Goal: Task Accomplishment & Management: Manage account settings

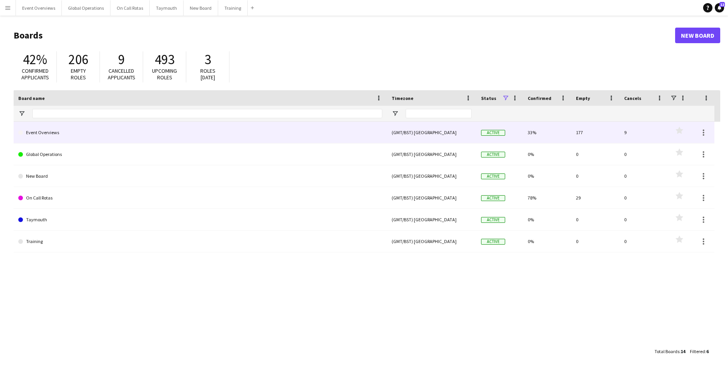
click at [48, 130] on link "Event Overviews" at bounding box center [200, 133] width 364 height 22
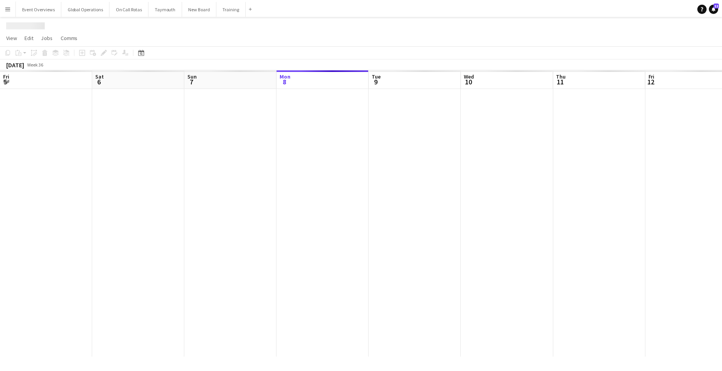
scroll to position [0, 186]
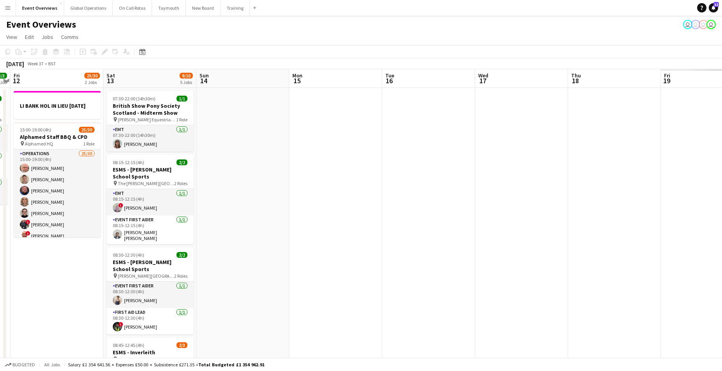
drag, startPoint x: 658, startPoint y: 165, endPoint x: -104, endPoint y: 198, distance: 763.4
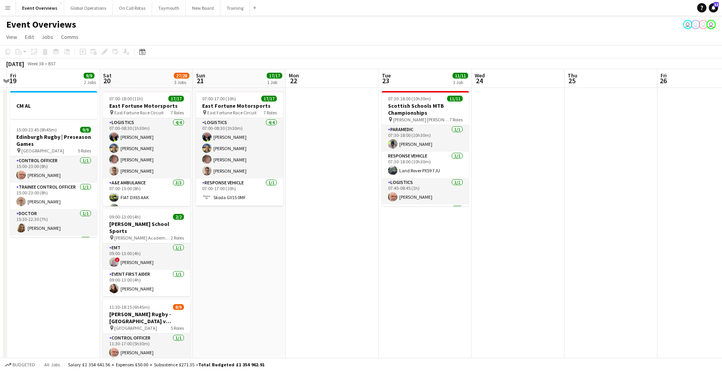
drag, startPoint x: 532, startPoint y: 195, endPoint x: 64, endPoint y: 189, distance: 468.3
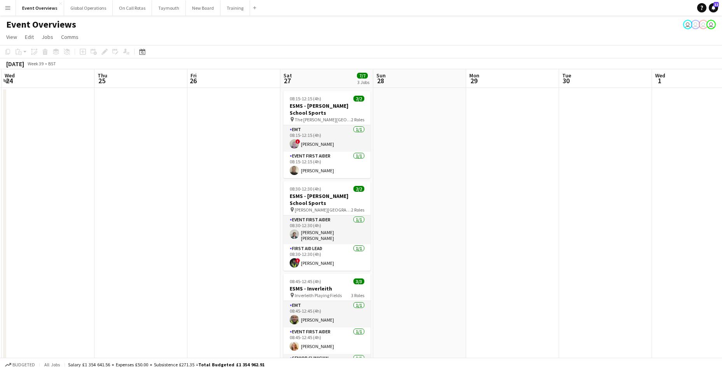
drag, startPoint x: 566, startPoint y: 201, endPoint x: 522, endPoint y: 204, distance: 44.4
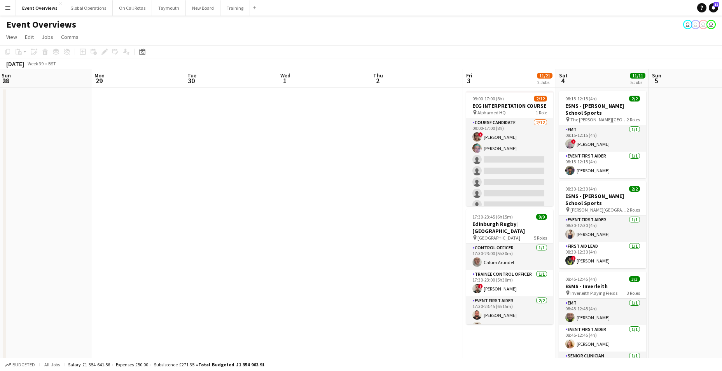
scroll to position [0, 233]
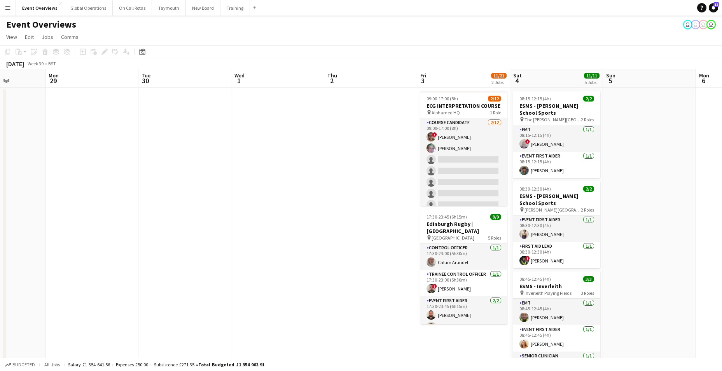
drag, startPoint x: 560, startPoint y: 201, endPoint x: 137, endPoint y: 186, distance: 423.0
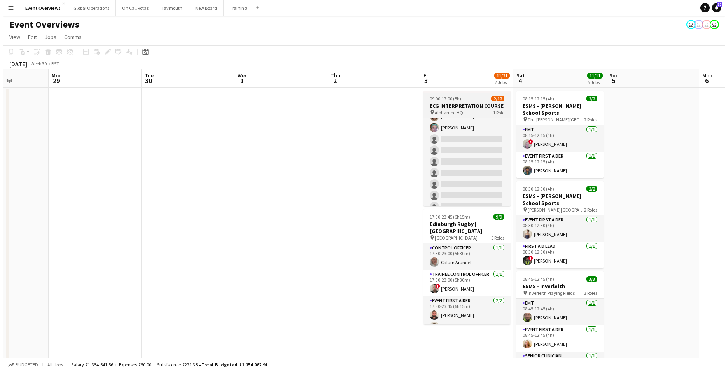
scroll to position [0, 0]
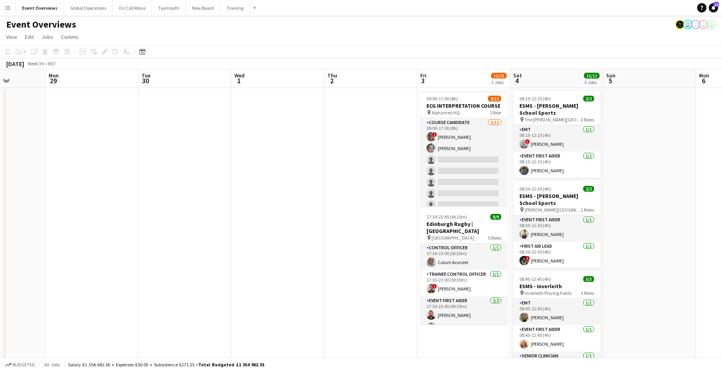
click at [7, 7] on app-icon "Menu" at bounding box center [8, 8] width 6 height 6
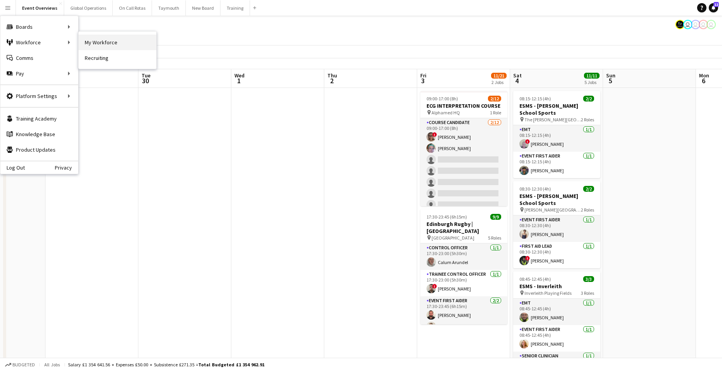
click at [88, 43] on link "My Workforce" at bounding box center [118, 43] width 78 height 16
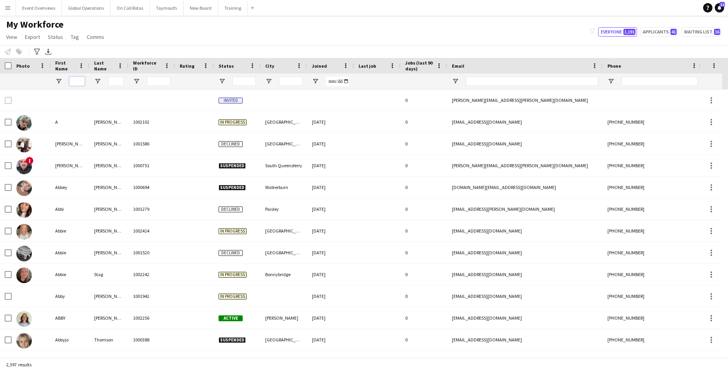
click at [75, 82] on input "First Name Filter Input" at bounding box center [77, 81] width 16 height 9
click at [7, 9] on app-icon "Menu" at bounding box center [8, 8] width 6 height 6
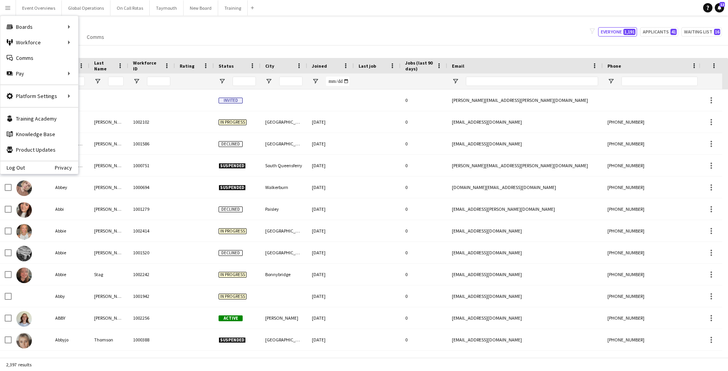
click at [320, 3] on app-navbar "Menu Boards Boards Boards All jobs Status Workforce Workforce My Workforce Recr…" at bounding box center [364, 8] width 728 height 16
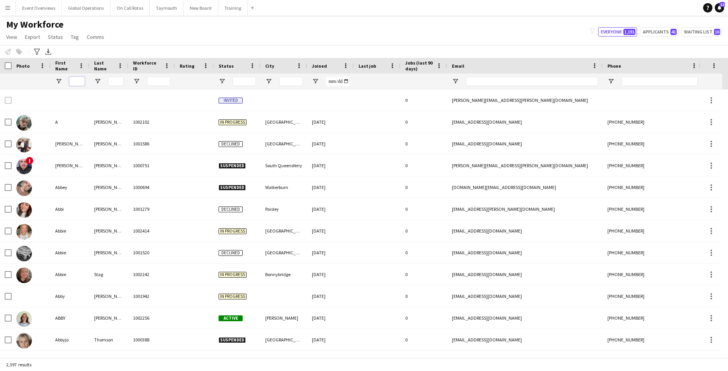
click at [81, 80] on input "First Name Filter Input" at bounding box center [77, 81] width 16 height 9
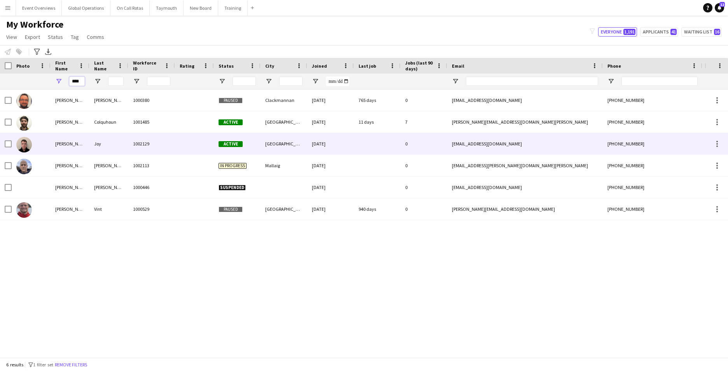
type input "****"
click at [58, 142] on div "[PERSON_NAME]" at bounding box center [70, 143] width 39 height 21
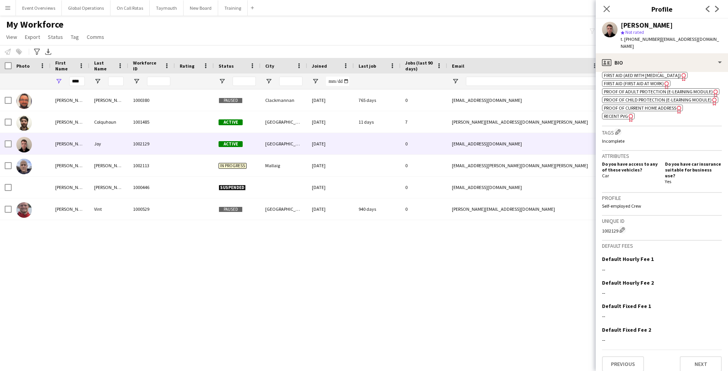
scroll to position [294, 0]
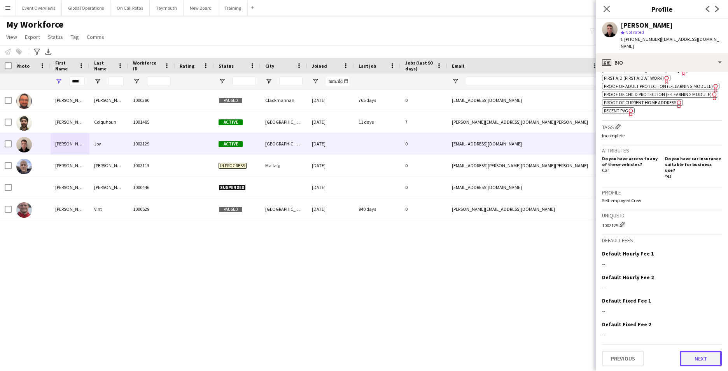
click at [697, 357] on button "Next" at bounding box center [701, 359] width 42 height 16
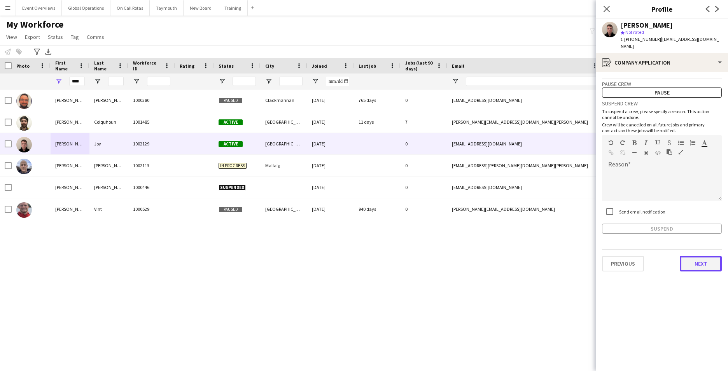
click at [701, 256] on button "Next" at bounding box center [701, 264] width 42 height 16
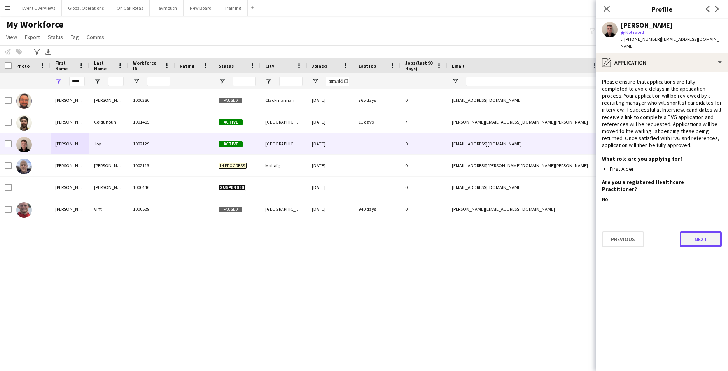
click at [701, 231] on button "Next" at bounding box center [701, 239] width 42 height 16
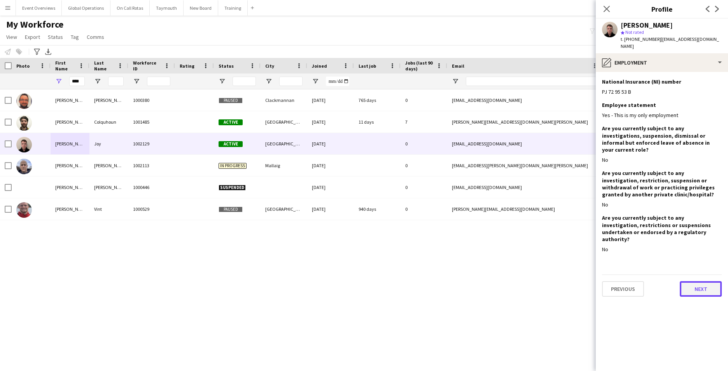
click at [696, 281] on button "Next" at bounding box center [701, 289] width 42 height 16
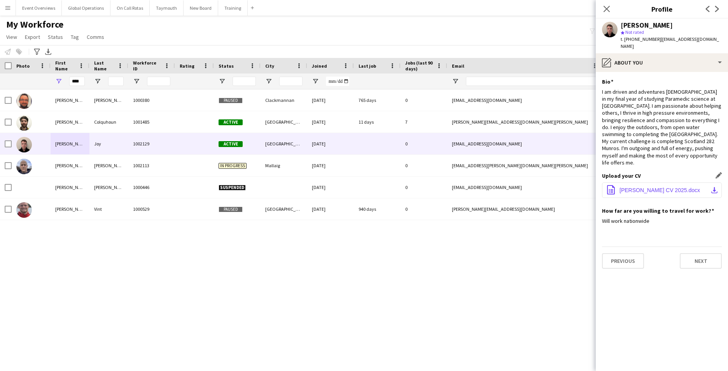
click at [643, 187] on span "[PERSON_NAME] CV 2025.docx" at bounding box center [660, 190] width 81 height 6
click at [7, 9] on app-icon "Menu" at bounding box center [8, 8] width 6 height 6
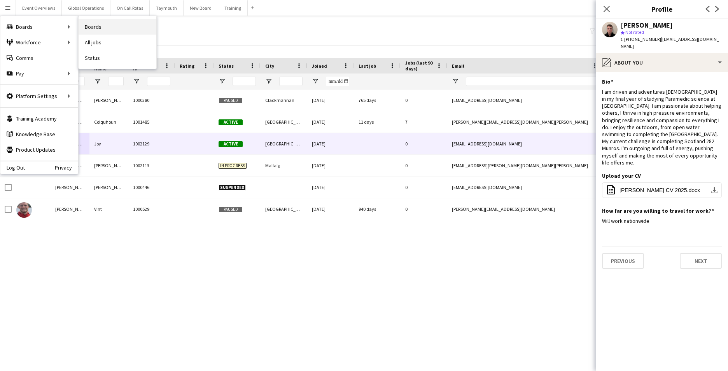
click at [91, 27] on link "Boards" at bounding box center [118, 27] width 78 height 16
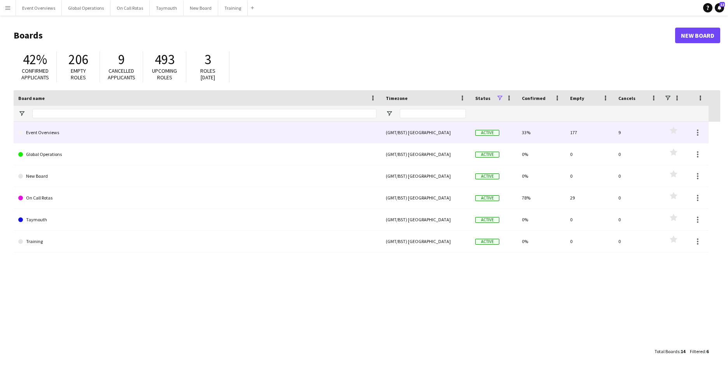
click at [46, 129] on link "Event Overviews" at bounding box center [197, 133] width 358 height 22
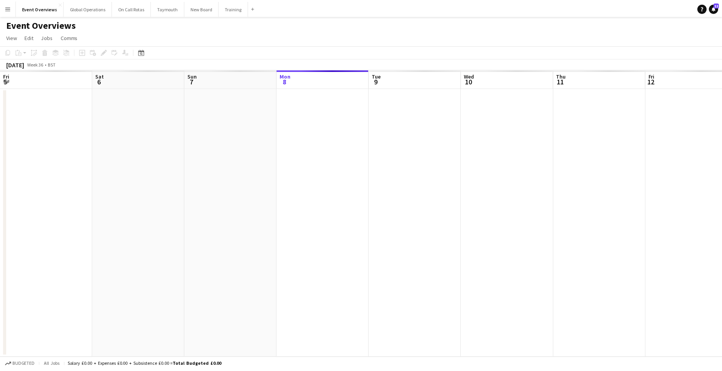
scroll to position [0, 186]
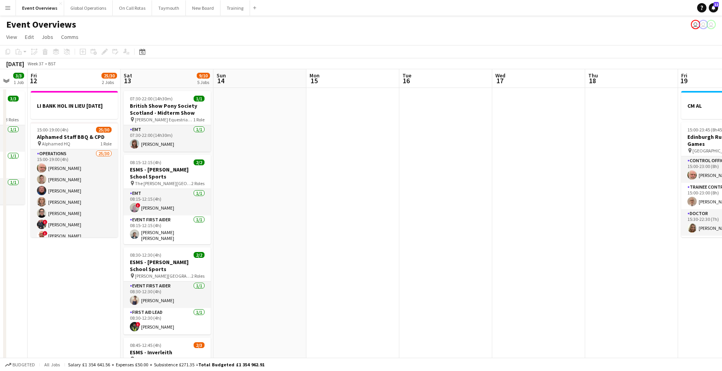
drag, startPoint x: 508, startPoint y: 269, endPoint x: 70, endPoint y: 285, distance: 437.5
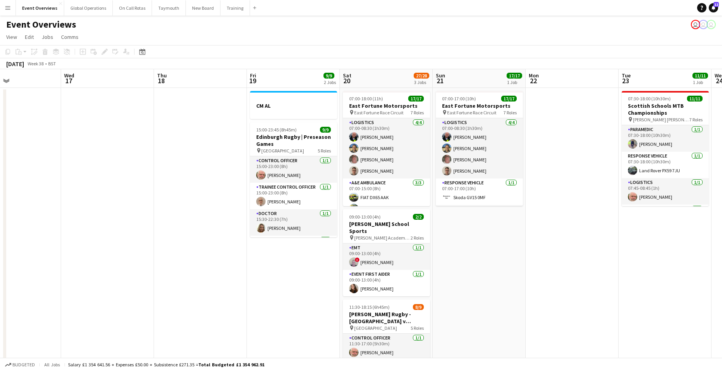
drag, startPoint x: 481, startPoint y: 268, endPoint x: 49, endPoint y: 278, distance: 431.4
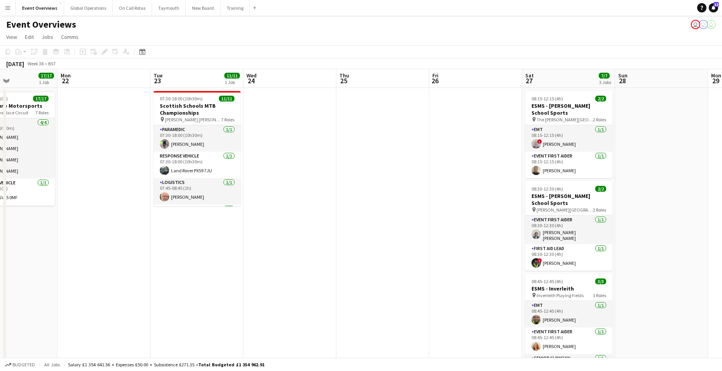
drag, startPoint x: 562, startPoint y: 263, endPoint x: 94, endPoint y: 275, distance: 468.4
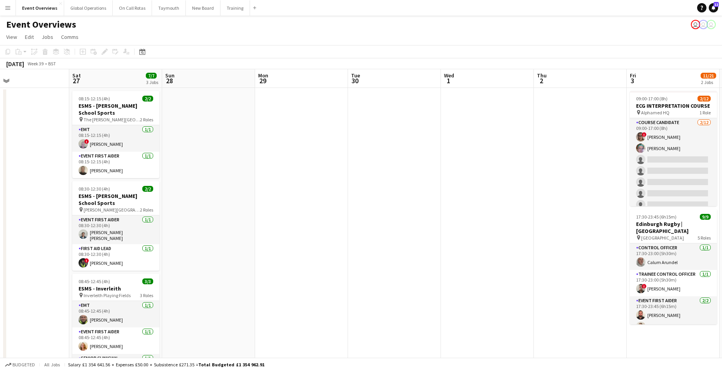
scroll to position [0, 306]
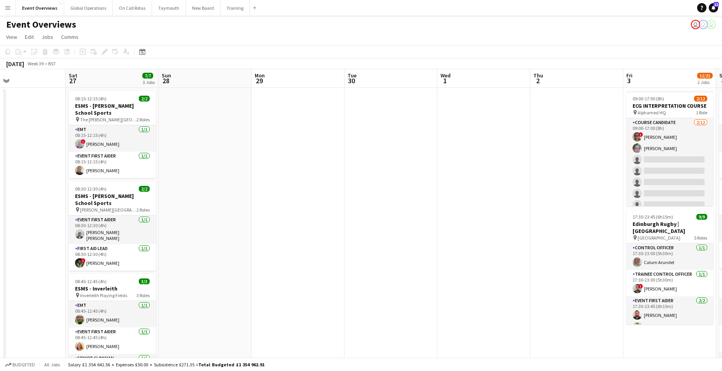
drag, startPoint x: 385, startPoint y: 260, endPoint x: 68, endPoint y: 273, distance: 317.6
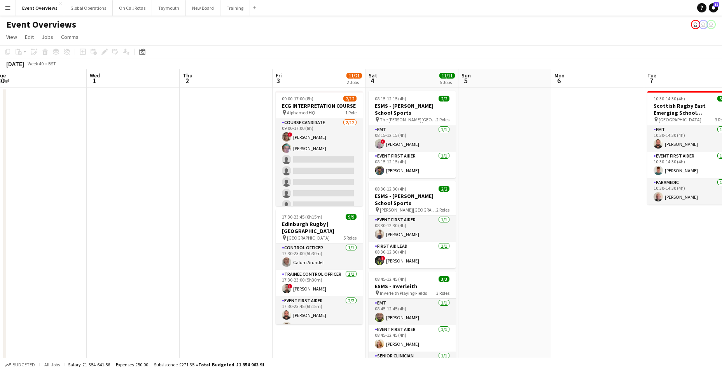
scroll to position [0, 294]
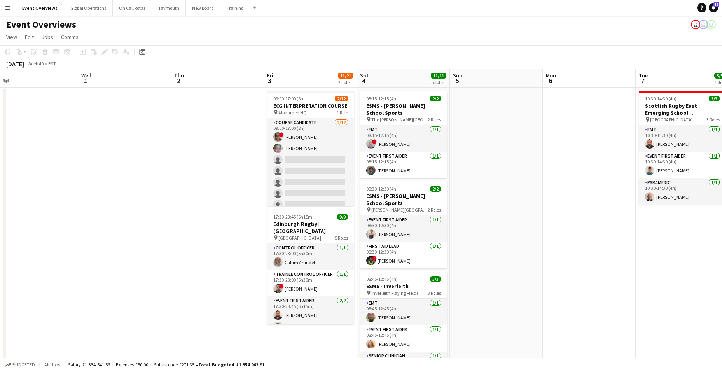
drag, startPoint x: 387, startPoint y: 261, endPoint x: 38, endPoint y: 268, distance: 348.9
click at [299, 106] on h3 "ECG INTERPRETATION COURSE" at bounding box center [310, 105] width 87 height 7
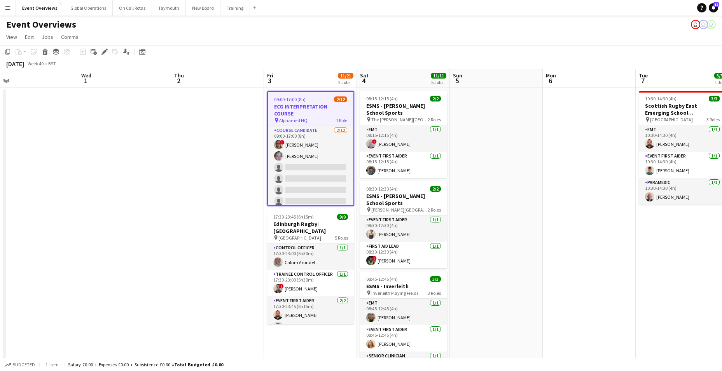
click at [298, 105] on h3 "ECG INTERPRETATION COURSE" at bounding box center [311, 110] width 86 height 14
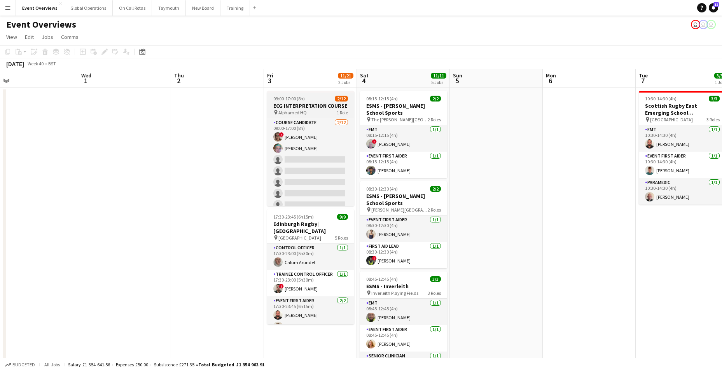
click at [298, 105] on h3 "ECG INTERPRETATION COURSE" at bounding box center [310, 105] width 87 height 7
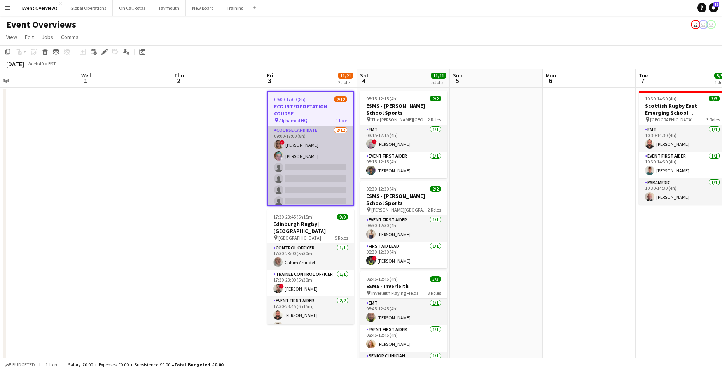
click at [298, 126] on app-card-role "Course Candidate [DATE] 09:00-17:00 (8h) ! [PERSON_NAME] [PERSON_NAME] single-n…" at bounding box center [311, 201] width 86 height 151
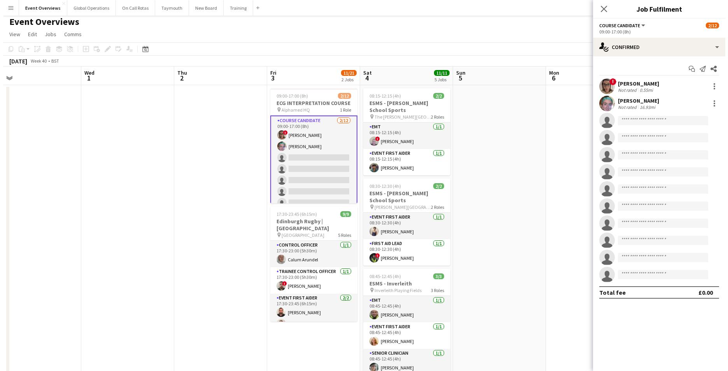
scroll to position [0, 0]
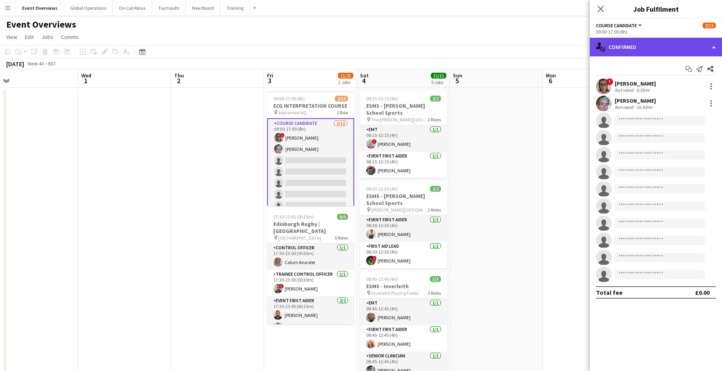
click at [713, 47] on div "single-neutral-actions-check-2 Confirmed" at bounding box center [656, 47] width 132 height 19
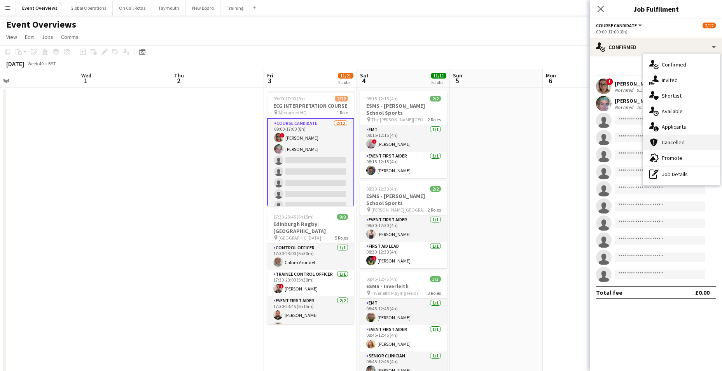
click at [683, 139] on span "Cancelled" at bounding box center [673, 142] width 23 height 7
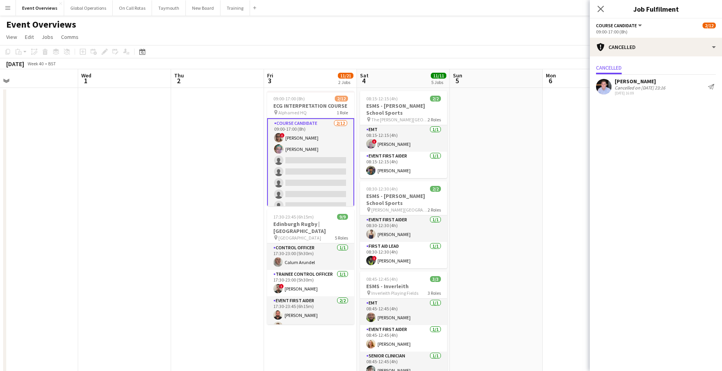
click at [648, 81] on div "[PERSON_NAME]" at bounding box center [640, 81] width 51 height 7
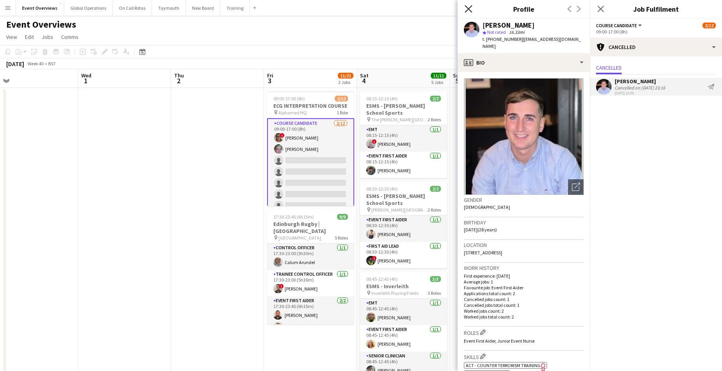
click at [470, 9] on icon "Close pop-in" at bounding box center [468, 8] width 7 height 7
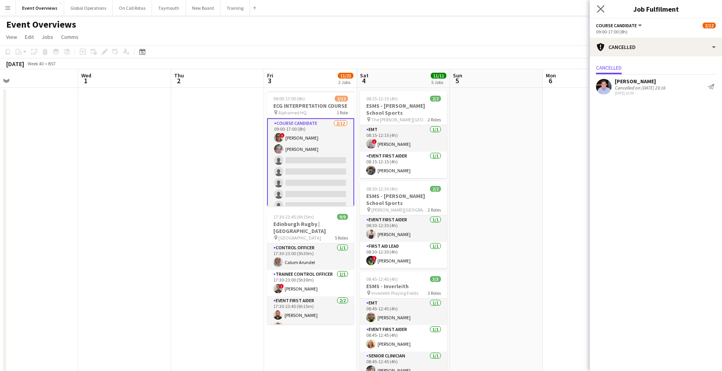
click at [596, 11] on app-icon "Close pop-in" at bounding box center [600, 9] width 11 height 11
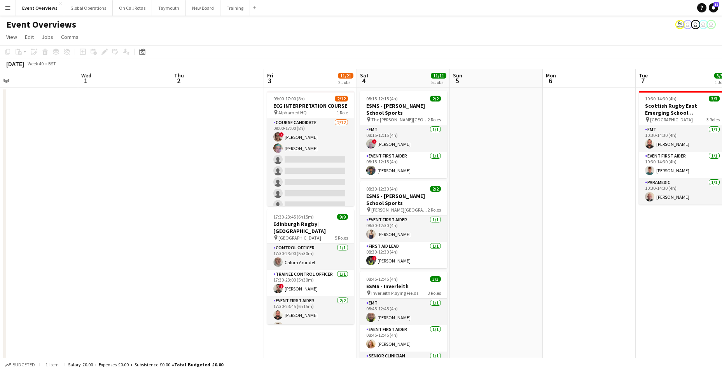
click at [7, 6] on app-icon "Menu" at bounding box center [8, 8] width 6 height 6
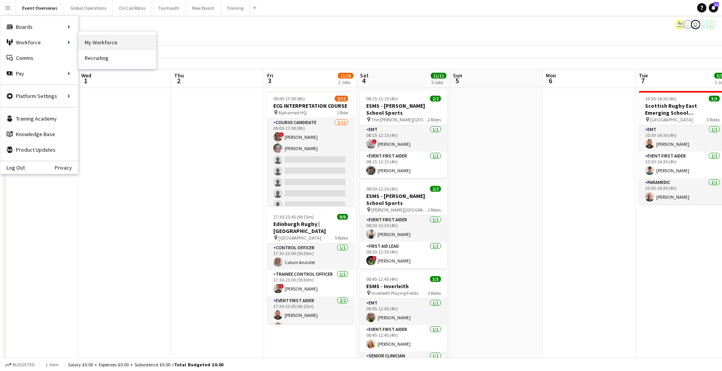
click at [96, 41] on link "My Workforce" at bounding box center [118, 43] width 78 height 16
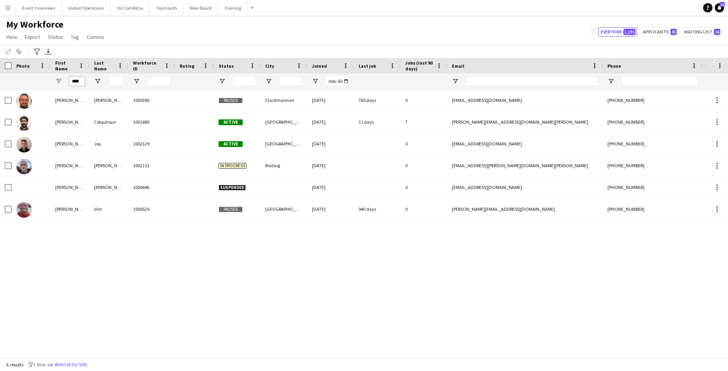
click at [82, 82] on input "****" at bounding box center [77, 81] width 16 height 9
type input "*"
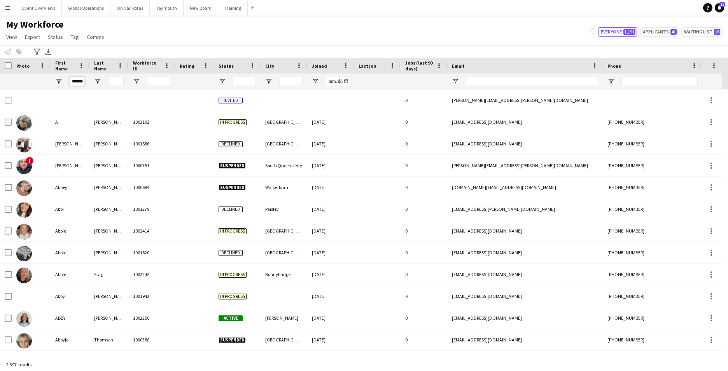
scroll to position [0, 4]
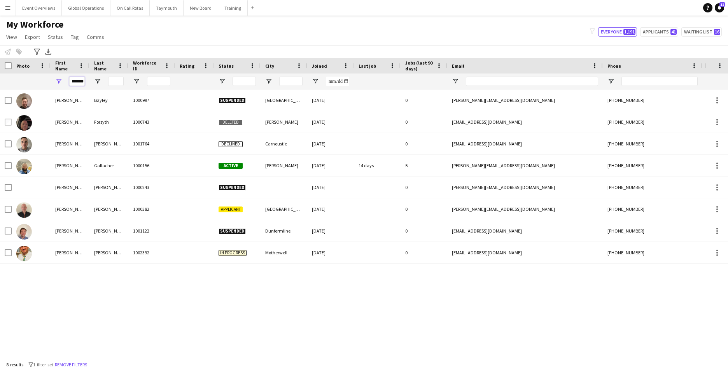
type input "*******"
click at [118, 79] on input "Last Name Filter Input" at bounding box center [116, 81] width 16 height 9
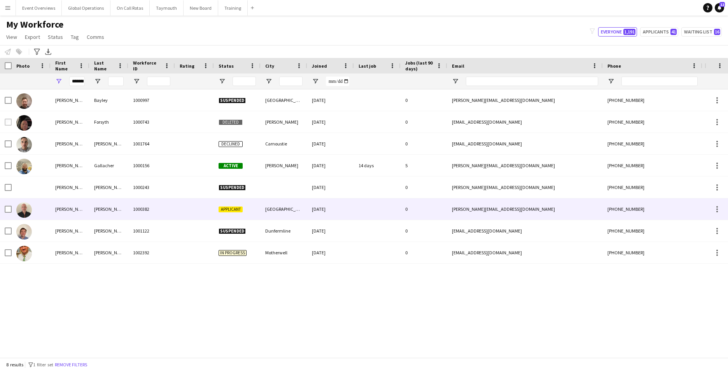
click at [56, 206] on div "[PERSON_NAME]" at bounding box center [70, 208] width 39 height 21
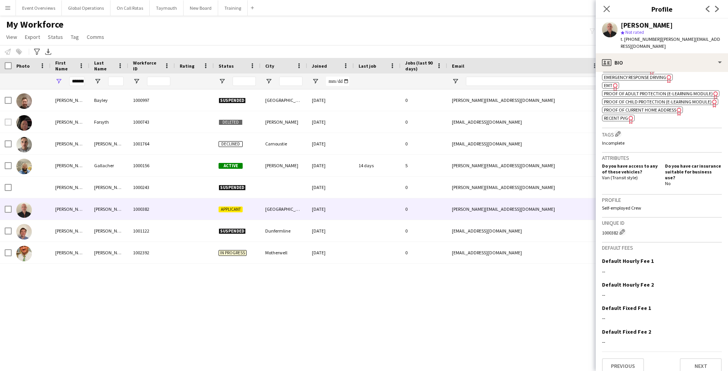
scroll to position [302, 0]
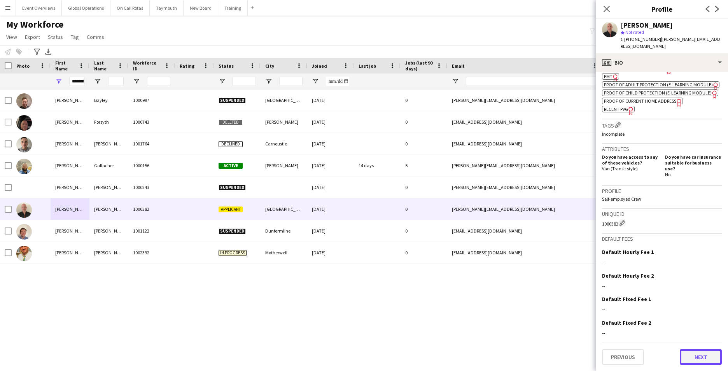
click at [698, 355] on button "Next" at bounding box center [701, 357] width 42 height 16
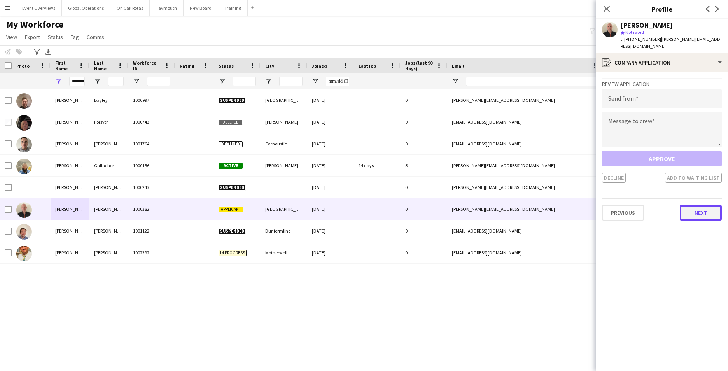
click at [705, 209] on button "Next" at bounding box center [701, 213] width 42 height 16
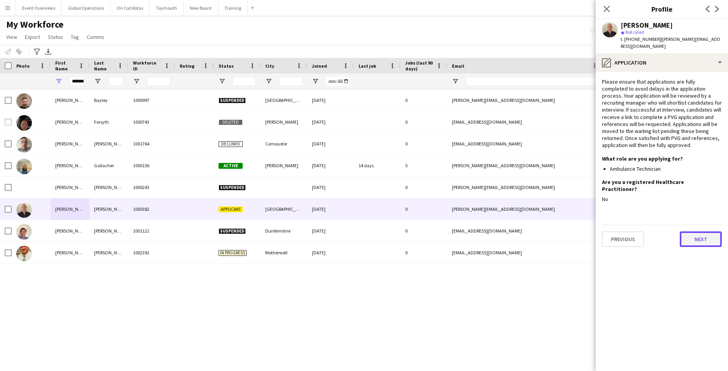
click at [699, 231] on button "Next" at bounding box center [701, 239] width 42 height 16
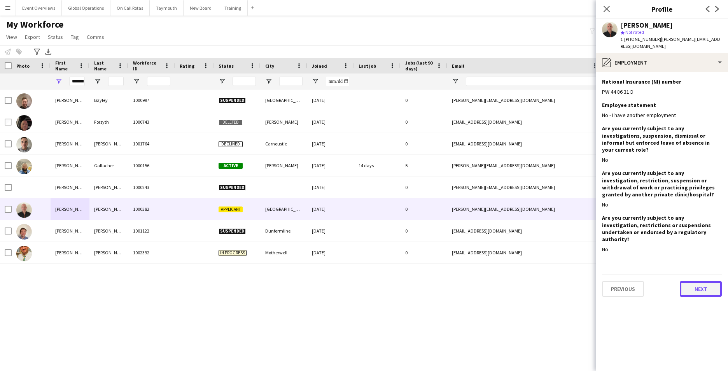
click at [701, 281] on button "Next" at bounding box center [701, 289] width 42 height 16
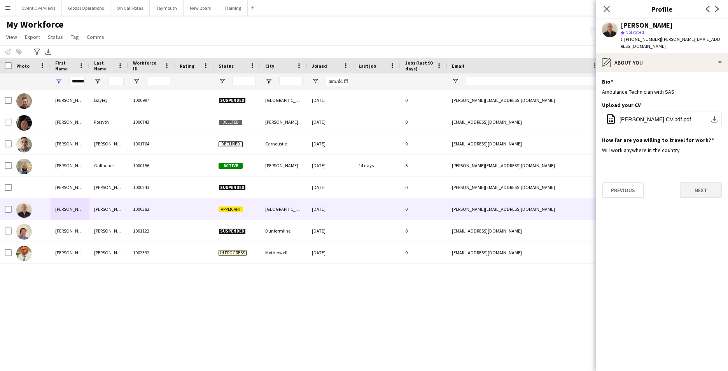
click at [701, 277] on app-section-data-types "Bio Edit this field Ambulance Technician with SAS Upload your CV Edit this fiel…" at bounding box center [662, 221] width 132 height 299
drag, startPoint x: 701, startPoint y: 277, endPoint x: 679, endPoint y: 229, distance: 53.3
click at [675, 233] on app-section-data-types "Bio Edit this field Ambulance Technician with SAS Upload your CV Edit this fiel…" at bounding box center [662, 221] width 132 height 299
click at [706, 186] on button "Next" at bounding box center [701, 190] width 42 height 16
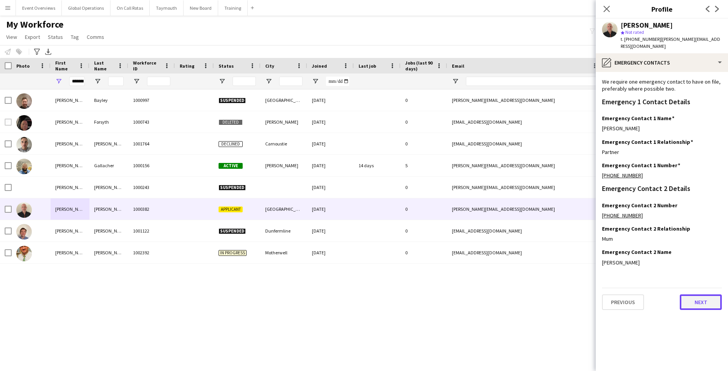
click at [696, 302] on button "Next" at bounding box center [701, 302] width 42 height 16
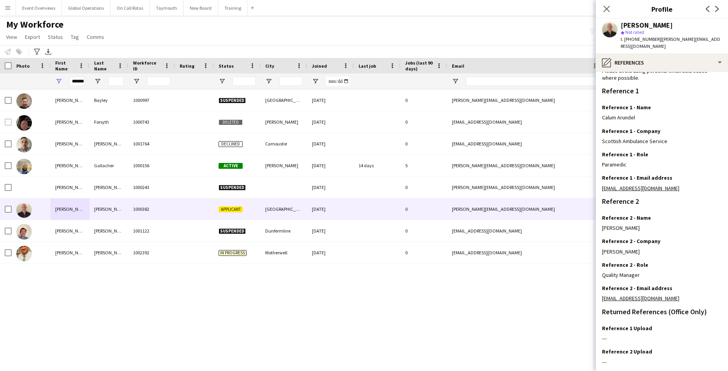
scroll to position [55, 0]
click at [716, 155] on app-icon "Edit this field" at bounding box center [719, 154] width 6 height 6
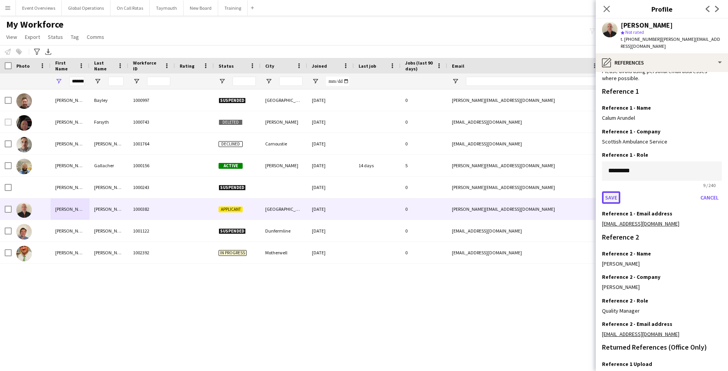
click at [610, 195] on button "Save" at bounding box center [611, 197] width 18 height 12
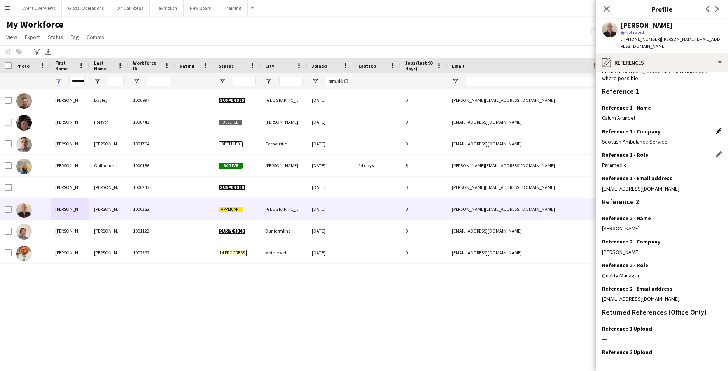
click at [716, 130] on app-icon "Edit this field" at bounding box center [719, 131] width 6 height 6
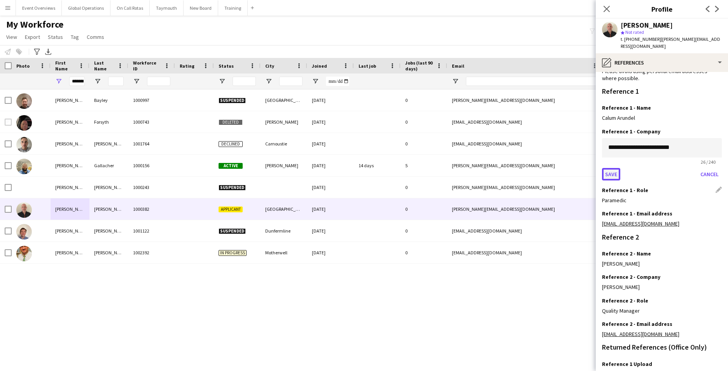
click at [608, 173] on button "Save" at bounding box center [611, 174] width 18 height 12
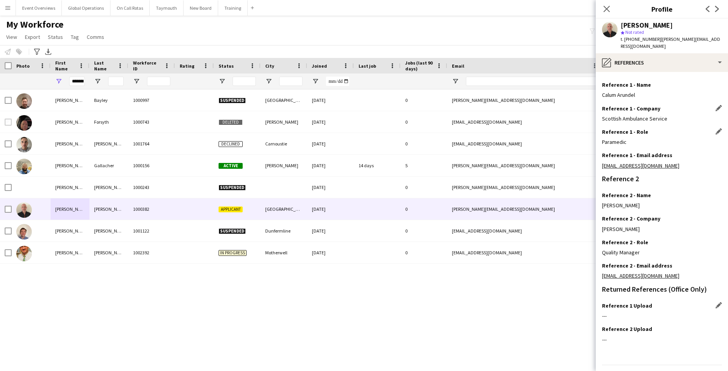
scroll to position [100, 0]
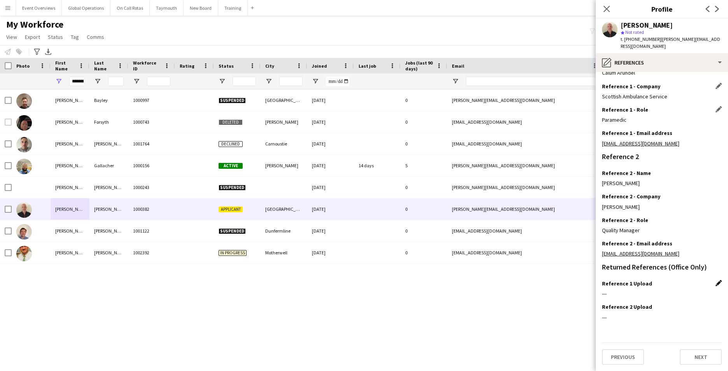
click at [716, 284] on app-icon "Edit this field" at bounding box center [719, 283] width 6 height 6
click at [682, 295] on button "Upload new file" at bounding box center [697, 296] width 49 height 12
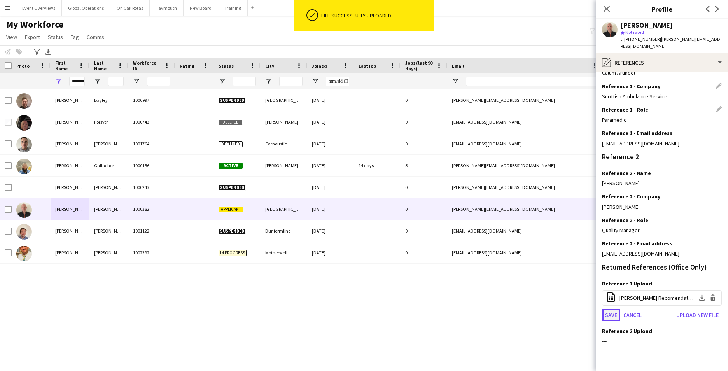
click at [610, 313] on button "Save" at bounding box center [611, 315] width 18 height 12
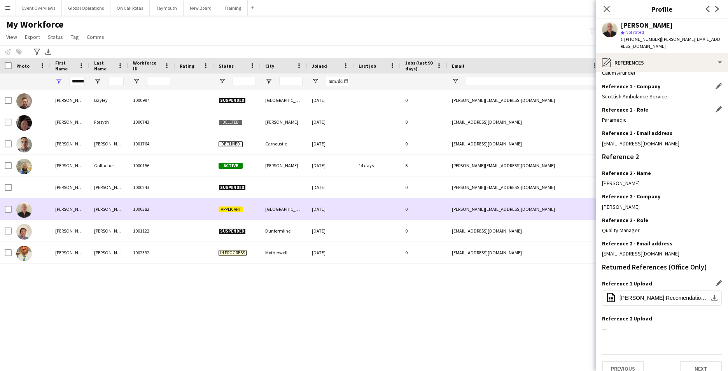
click at [66, 209] on div "[PERSON_NAME]" at bounding box center [70, 208] width 39 height 21
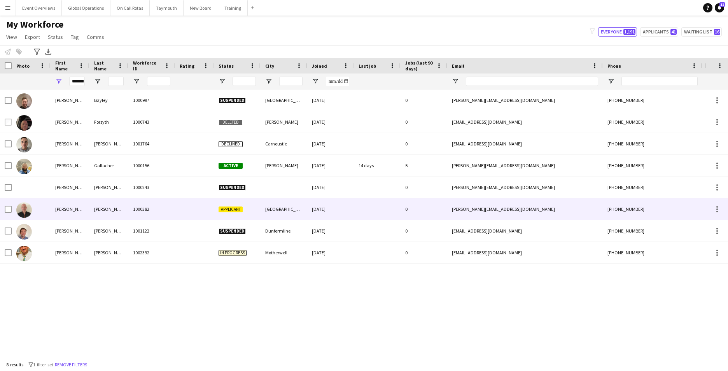
click at [61, 210] on div "[PERSON_NAME]" at bounding box center [70, 208] width 39 height 21
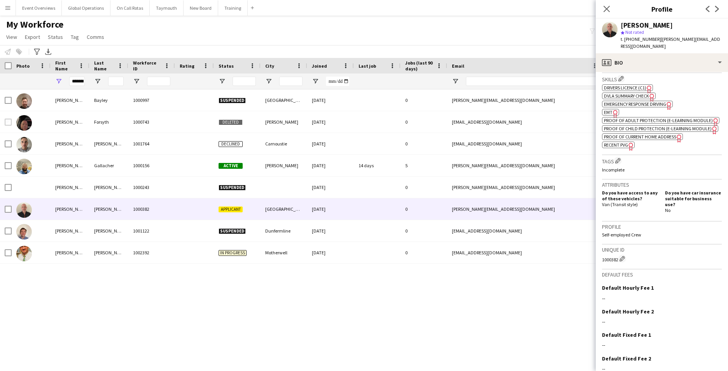
scroll to position [302, 0]
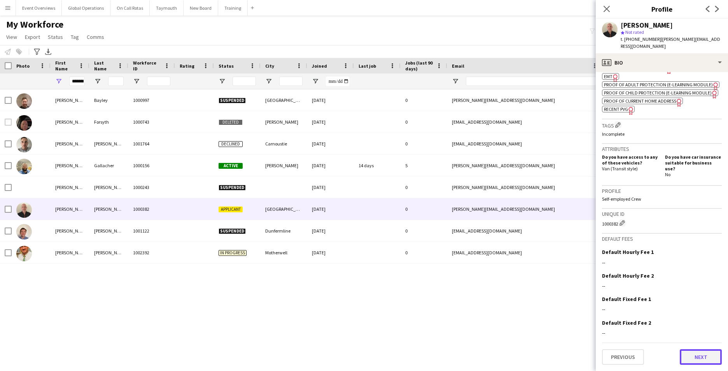
click at [700, 353] on button "Next" at bounding box center [701, 357] width 42 height 16
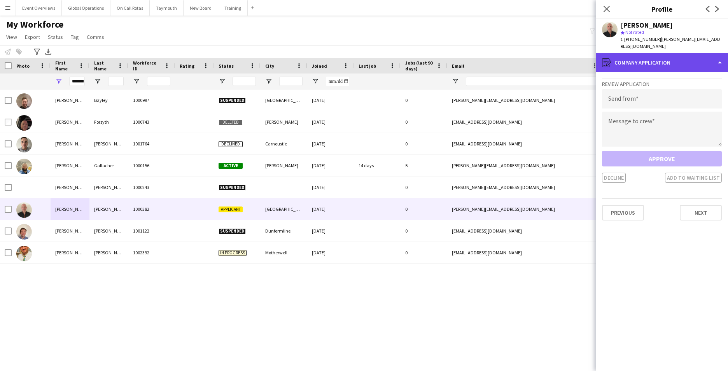
click at [709, 63] on div "register Company application" at bounding box center [662, 62] width 132 height 19
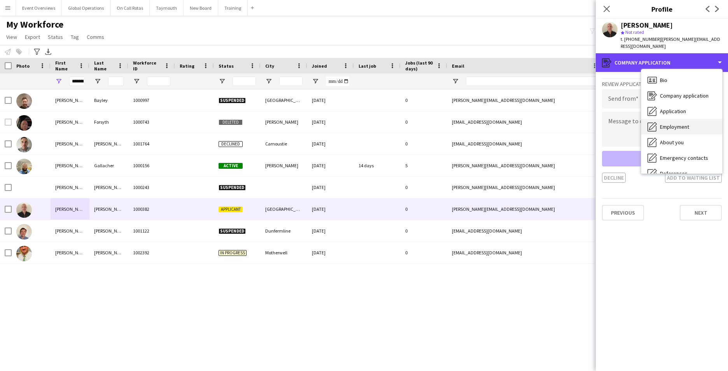
scroll to position [39, 0]
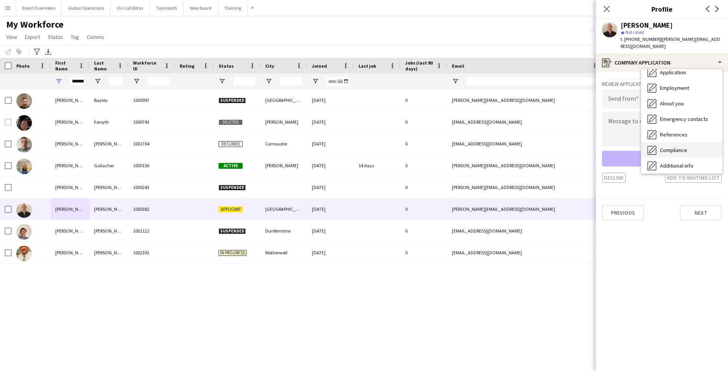
click at [670, 147] on span "Compliance" at bounding box center [673, 150] width 27 height 7
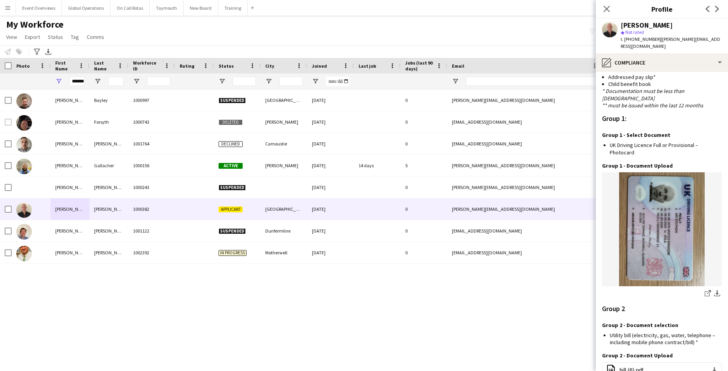
scroll to position [711, 0]
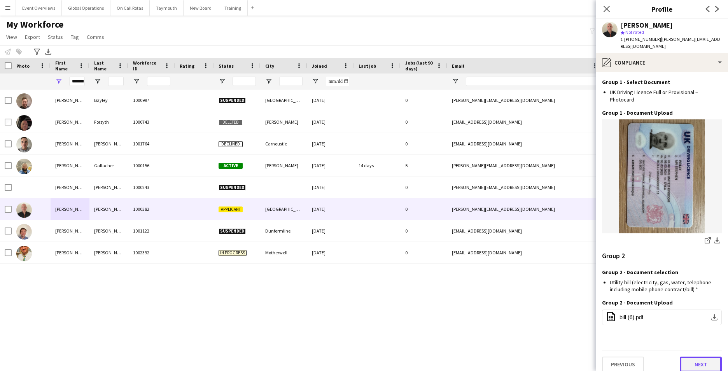
click at [698, 357] on button "Next" at bounding box center [701, 365] width 42 height 16
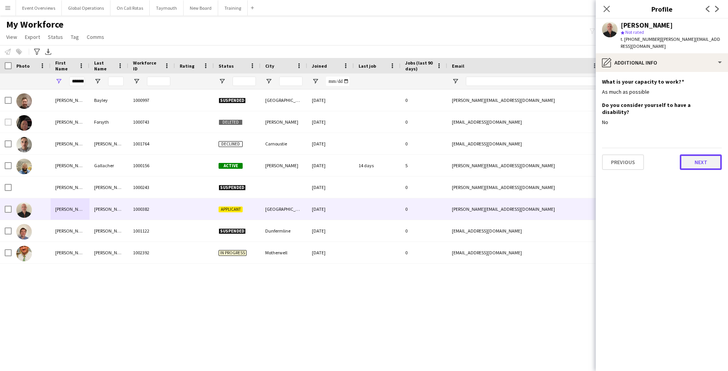
click at [702, 158] on button "Next" at bounding box center [701, 162] width 42 height 16
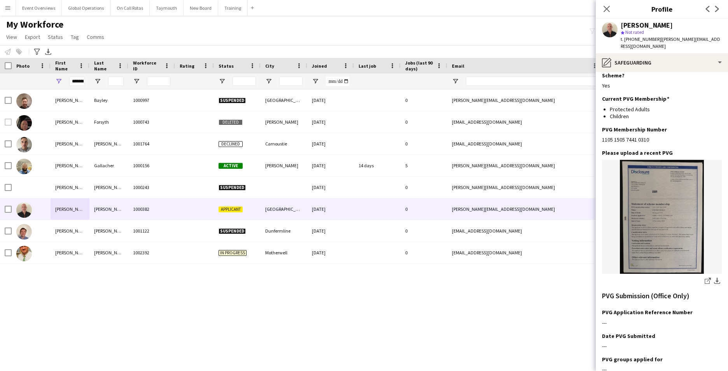
scroll to position [57, 0]
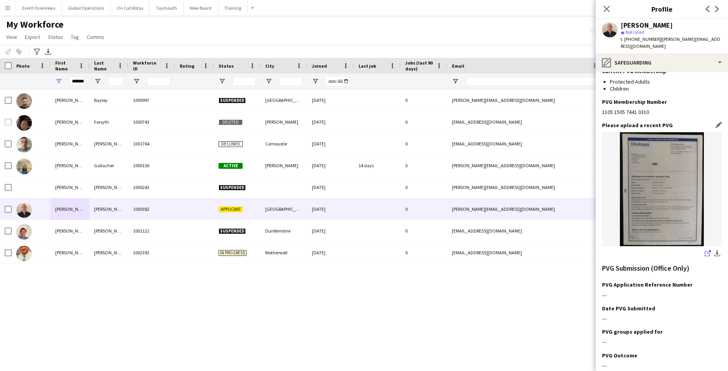
click at [705, 252] on icon "share-external-link-1" at bounding box center [708, 253] width 6 height 6
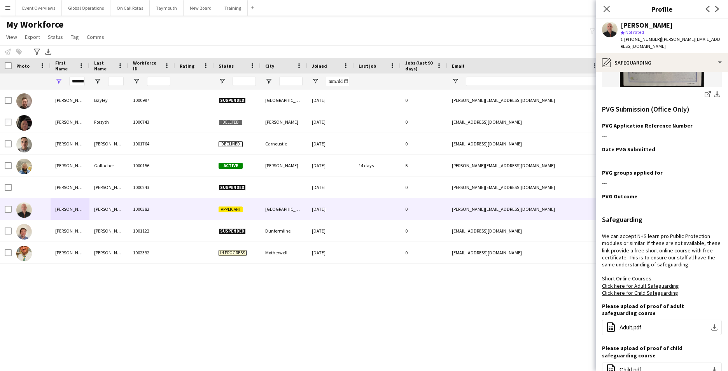
scroll to position [276, 0]
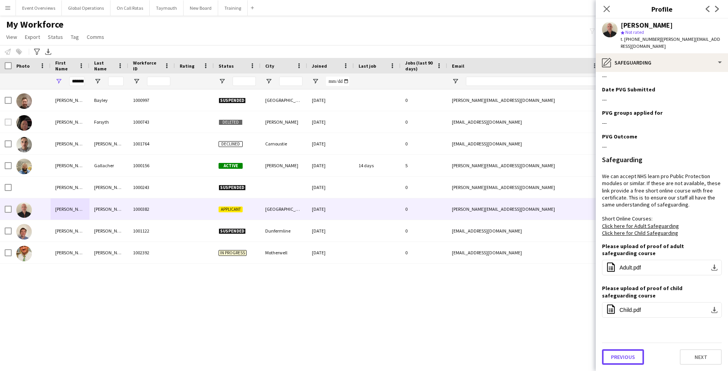
click at [626, 355] on button "Previous" at bounding box center [623, 357] width 42 height 16
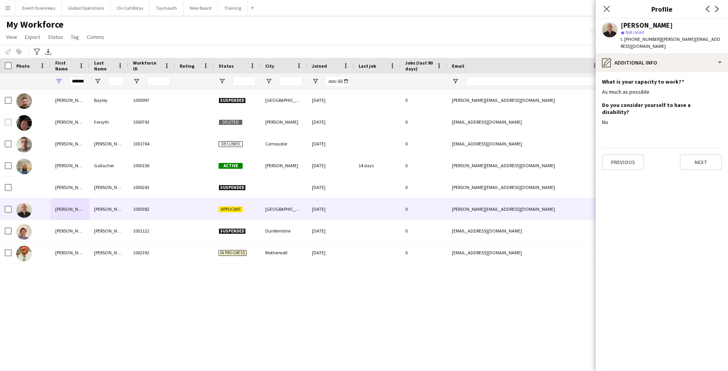
scroll to position [0, 0]
click at [618, 159] on button "Previous" at bounding box center [623, 162] width 42 height 16
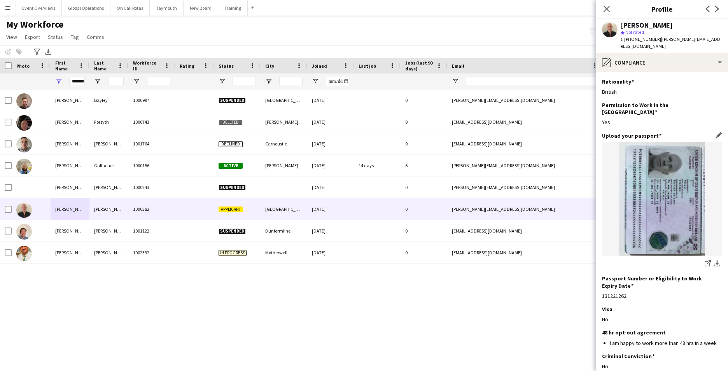
click at [664, 177] on img at bounding box center [662, 199] width 120 height 114
click at [705, 260] on app-icon "share-external-link-1" at bounding box center [708, 264] width 6 height 8
drag, startPoint x: 660, startPoint y: 40, endPoint x: 723, endPoint y: 46, distance: 62.9
click at [723, 46] on div "[PERSON_NAME] star Not rated t. [PHONE_NUMBER] | [PERSON_NAME][EMAIL_ADDRESS][D…" at bounding box center [662, 36] width 132 height 35
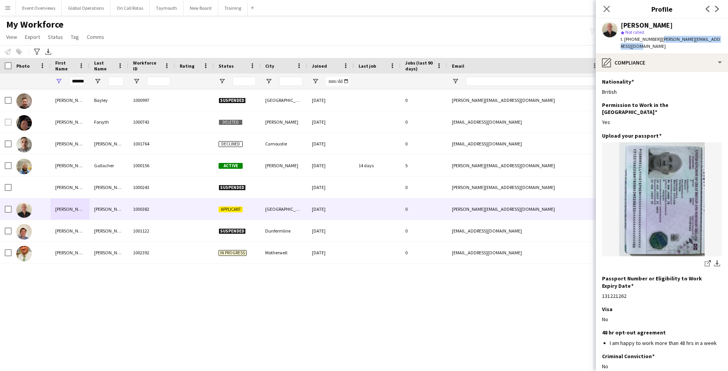
drag, startPoint x: 723, startPoint y: 46, endPoint x: 690, endPoint y: 40, distance: 33.5
copy span "[PERSON_NAME][EMAIL_ADDRESS][DOMAIN_NAME]"
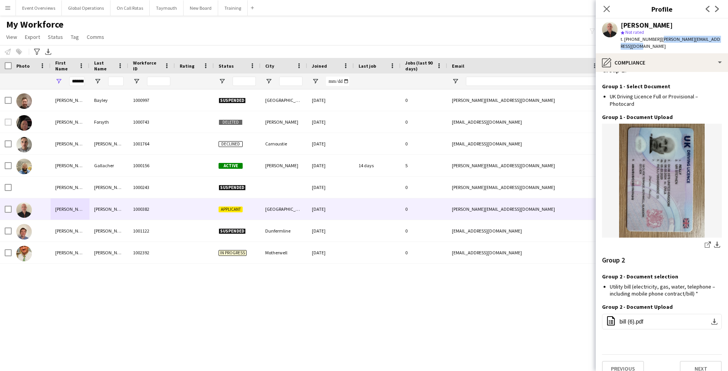
scroll to position [711, 0]
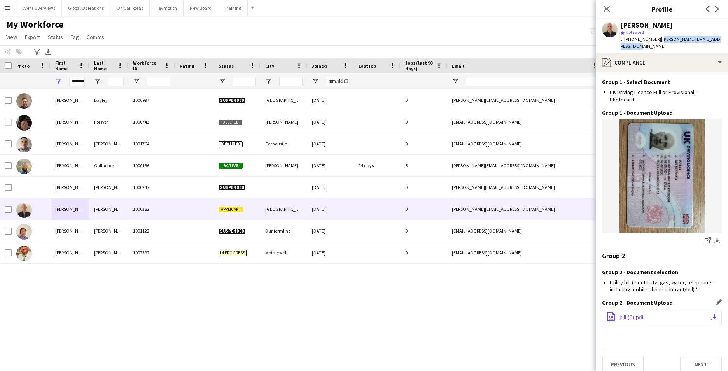
click at [635, 314] on span "bill (6).pdf" at bounding box center [632, 317] width 24 height 6
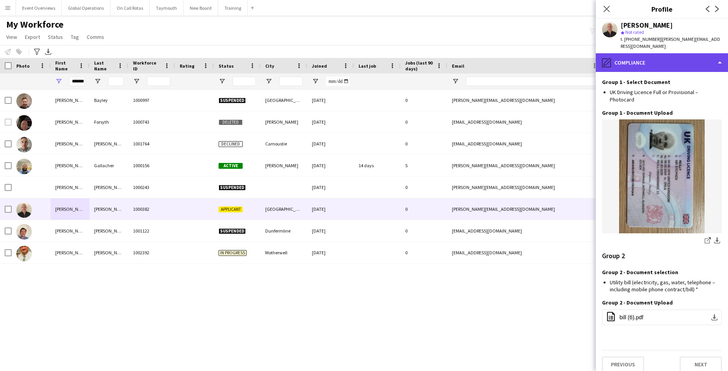
click at [716, 61] on div "pencil4 Compliance" at bounding box center [662, 62] width 132 height 19
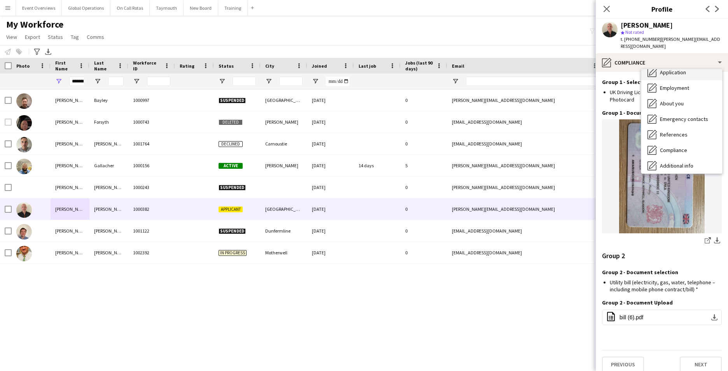
click at [686, 74] on div "Application Application" at bounding box center [681, 73] width 81 height 16
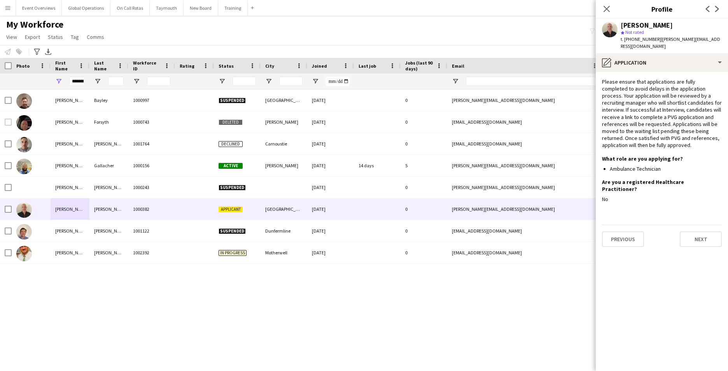
scroll to position [0, 0]
click at [630, 233] on button "Previous" at bounding box center [623, 239] width 42 height 16
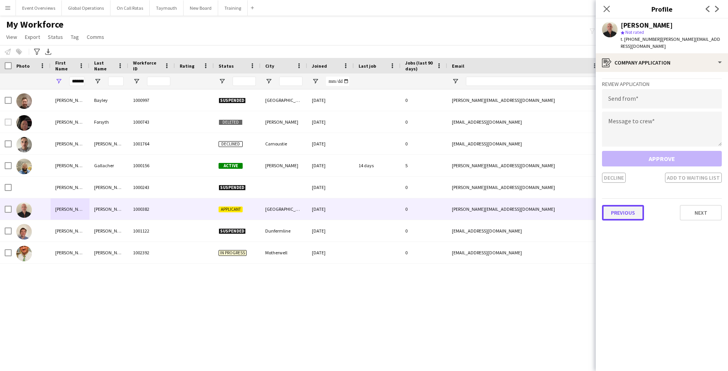
click at [632, 213] on button "Previous" at bounding box center [623, 213] width 42 height 16
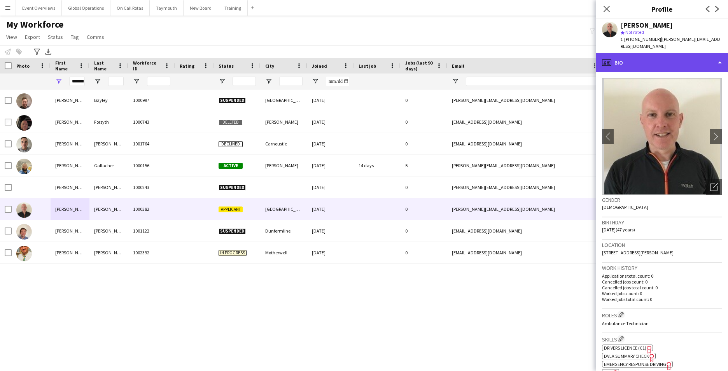
click at [719, 62] on div "profile Bio" at bounding box center [662, 62] width 132 height 19
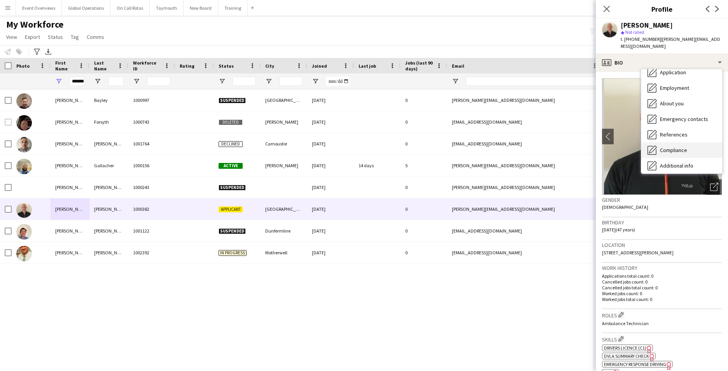
click at [681, 150] on span "Compliance" at bounding box center [673, 150] width 27 height 7
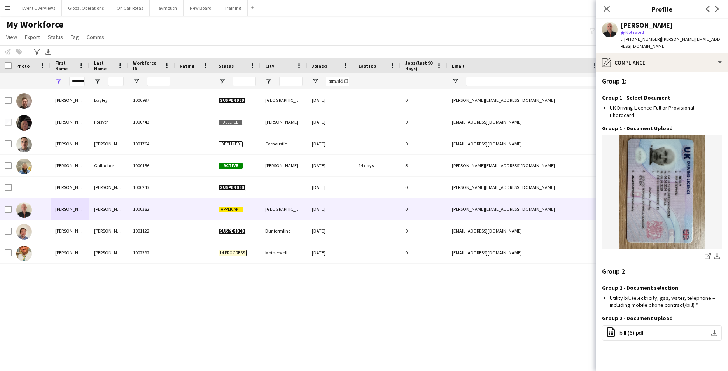
scroll to position [711, 0]
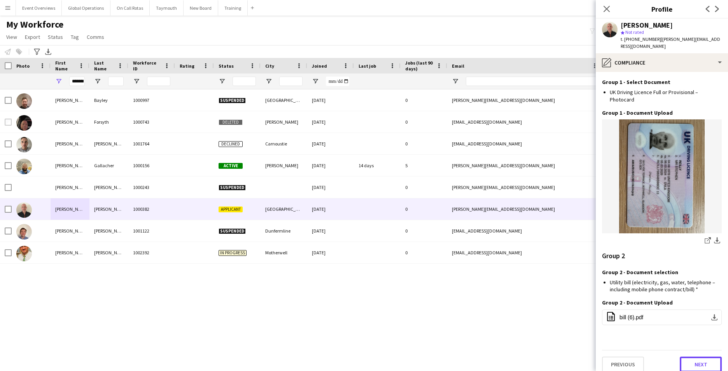
click at [706, 357] on button "Next" at bounding box center [701, 365] width 42 height 16
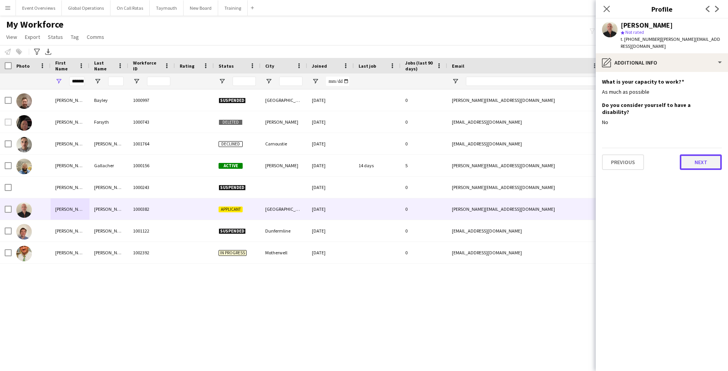
click at [696, 155] on button "Next" at bounding box center [701, 162] width 42 height 16
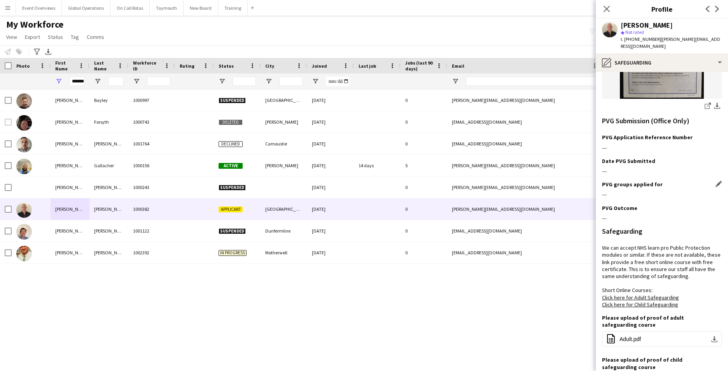
scroll to position [201, 0]
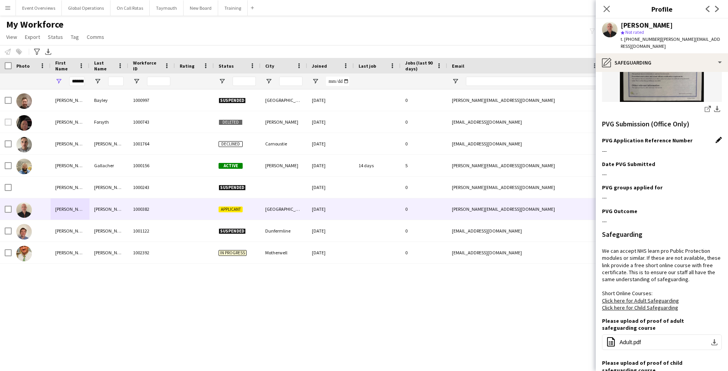
click at [716, 142] on app-icon "Edit this field" at bounding box center [719, 140] width 6 height 6
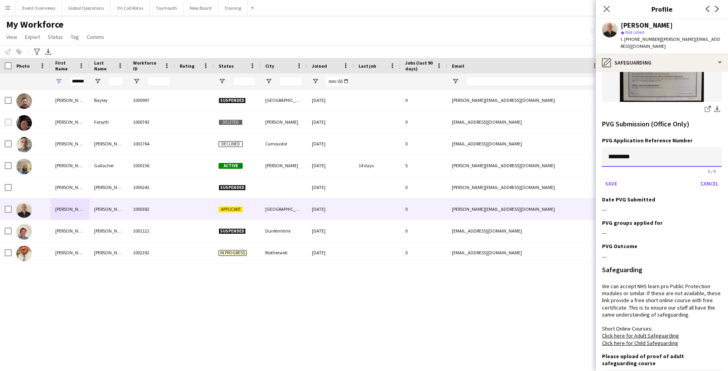
click at [629, 157] on input "*********" at bounding box center [662, 156] width 120 height 19
click at [614, 157] on input "*********" at bounding box center [662, 156] width 120 height 19
paste input
type input "*********"
click at [611, 184] on button "Save" at bounding box center [611, 183] width 18 height 12
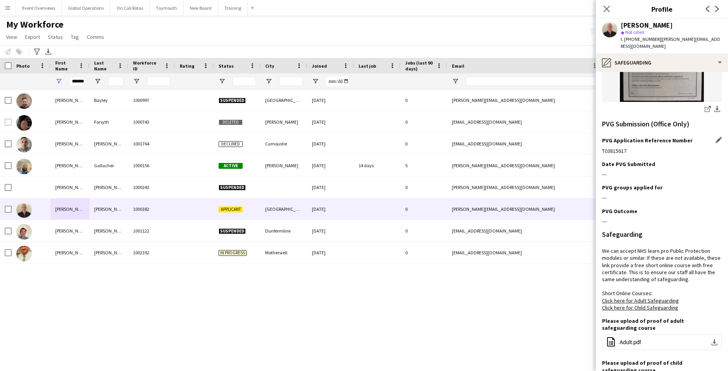
click at [718, 162] on app-section-data-types "PVG Are you currently part of PVG Membership Scheme? Edit this field Yes Curren…" at bounding box center [662, 221] width 132 height 299
click at [716, 165] on app-icon "Edit this field" at bounding box center [719, 164] width 6 height 6
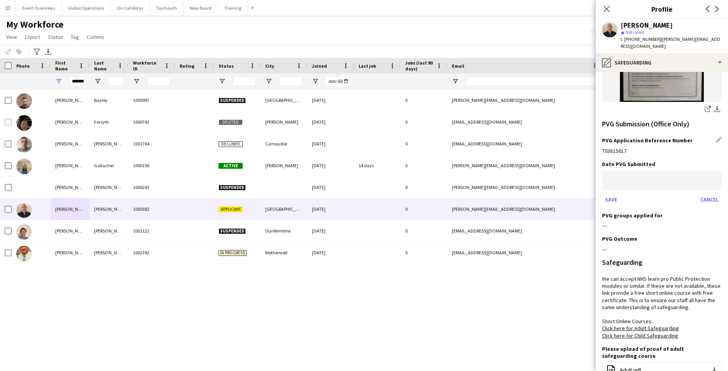
click at [616, 180] on body "Menu Boards Boards Boards All jobs Status Workforce Workforce My Workforce Recr…" at bounding box center [364, 185] width 728 height 371
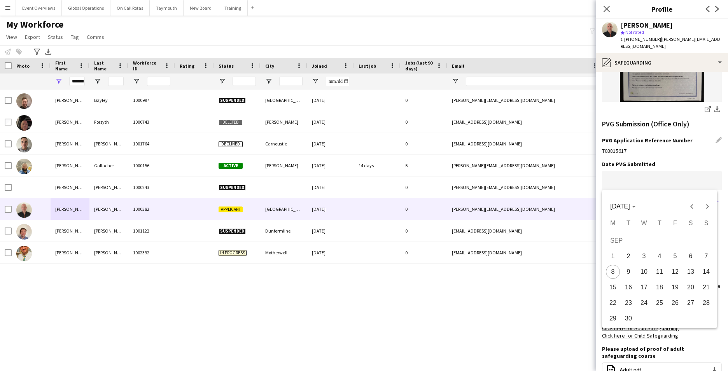
click at [614, 269] on span "8" at bounding box center [613, 272] width 14 height 14
type input "**********"
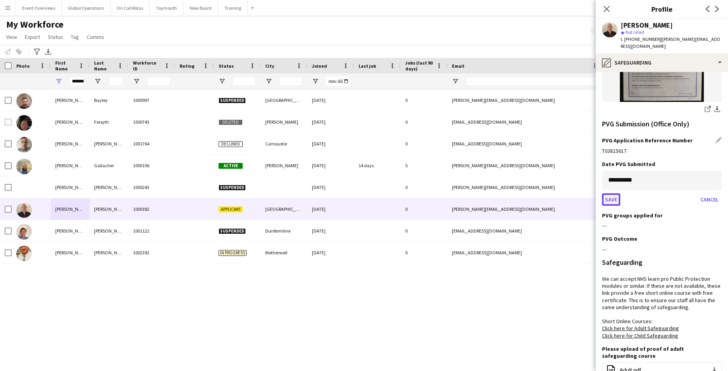
click at [611, 197] on button "Save" at bounding box center [611, 199] width 18 height 12
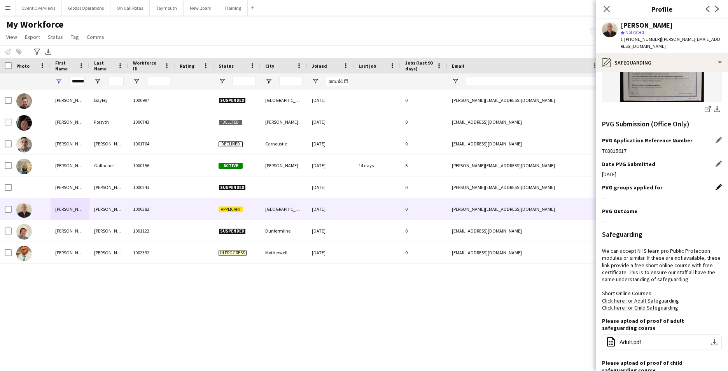
click at [716, 187] on app-icon "Edit this field" at bounding box center [719, 187] width 6 height 6
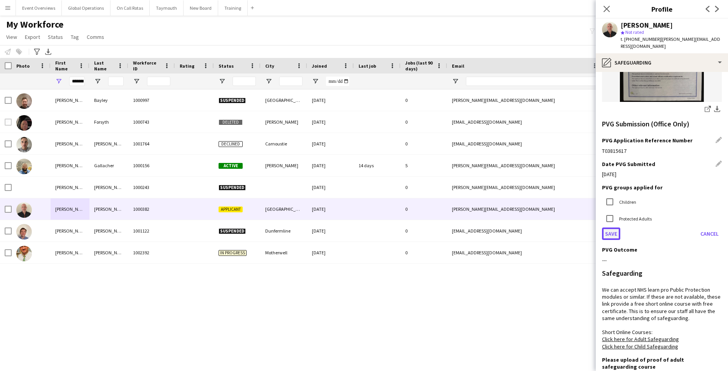
click at [611, 231] on button "Save" at bounding box center [611, 234] width 18 height 12
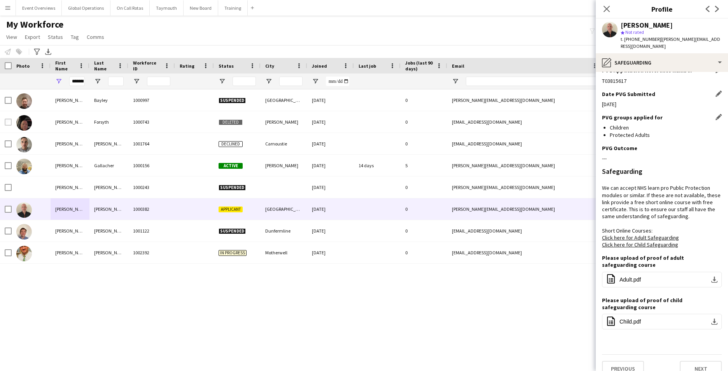
scroll to position [283, 0]
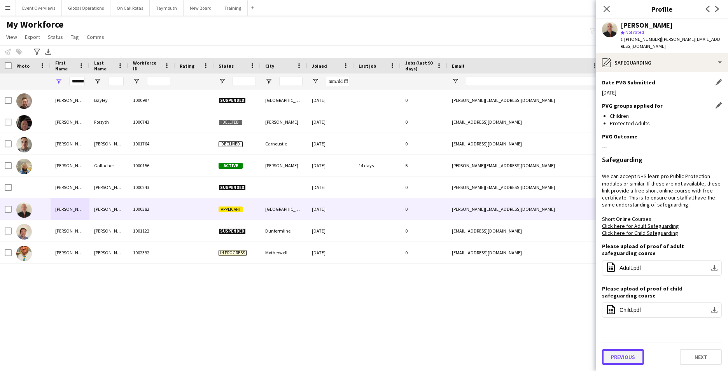
click at [618, 359] on button "Previous" at bounding box center [623, 357] width 42 height 16
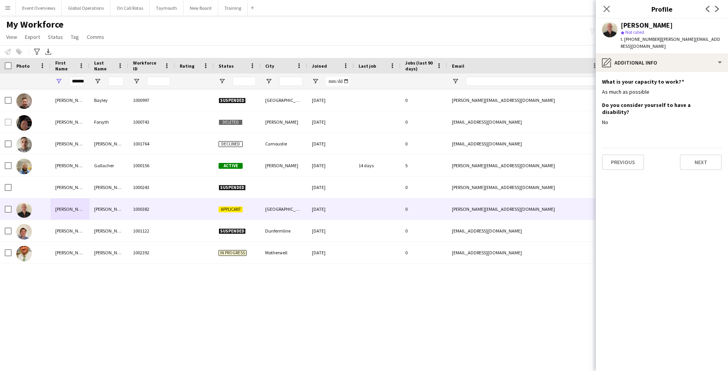
scroll to position [0, 0]
click at [628, 155] on button "Previous" at bounding box center [623, 162] width 42 height 16
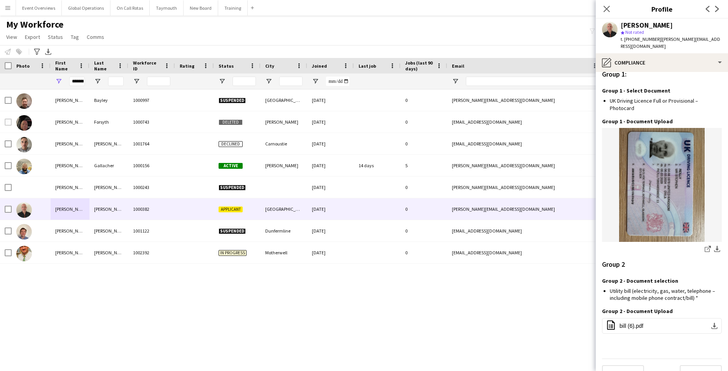
scroll to position [697, 0]
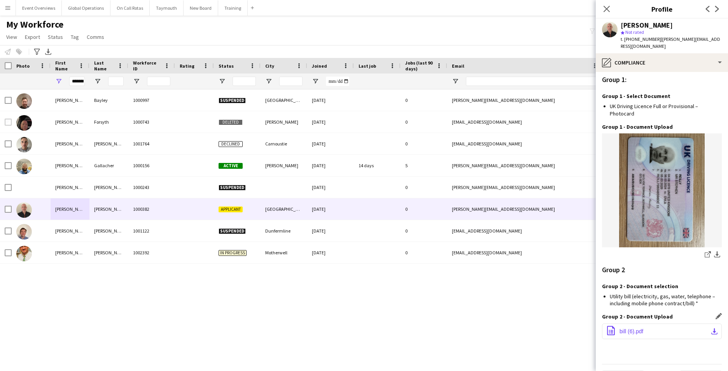
click at [622, 328] on span "bill (6).pdf" at bounding box center [632, 331] width 24 height 6
click at [604, 8] on icon "Close pop-in" at bounding box center [606, 8] width 7 height 7
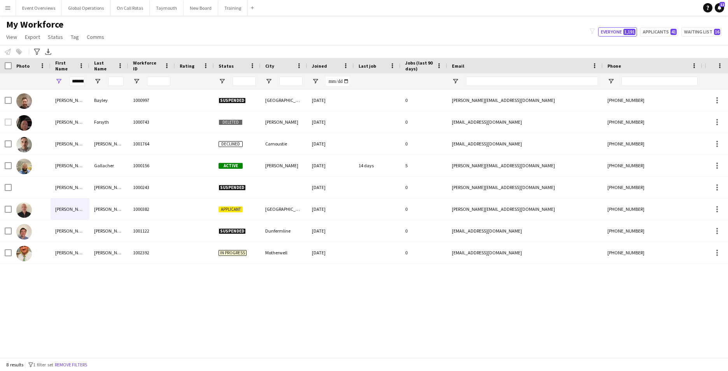
click at [11, 11] on button "Menu" at bounding box center [8, 8] width 16 height 16
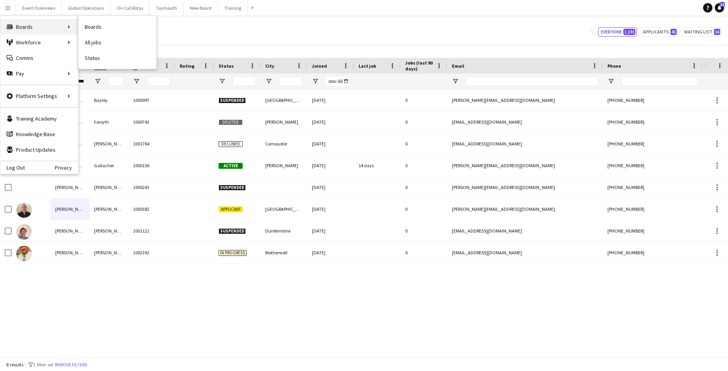
click at [27, 24] on div "Boards Boards" at bounding box center [39, 27] width 78 height 16
click at [26, 26] on div "Boards Boards" at bounding box center [39, 27] width 78 height 16
click at [86, 23] on link "Boards" at bounding box center [118, 27] width 78 height 16
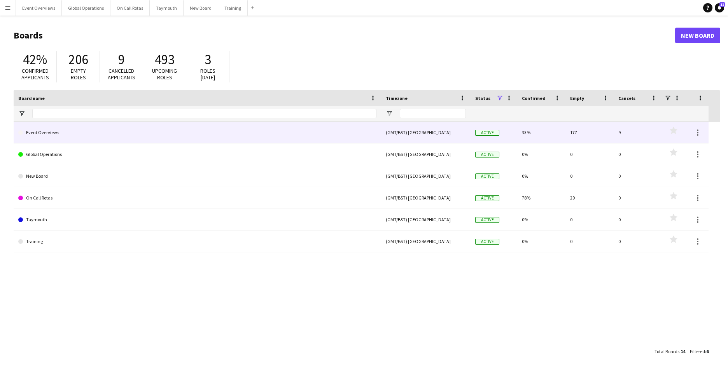
click at [44, 133] on link "Event Overviews" at bounding box center [197, 133] width 358 height 22
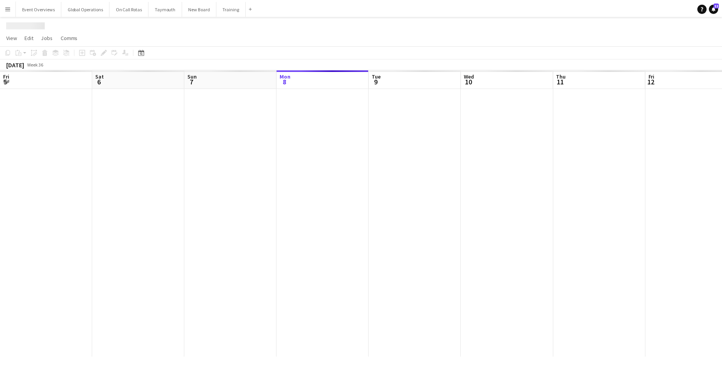
scroll to position [0, 186]
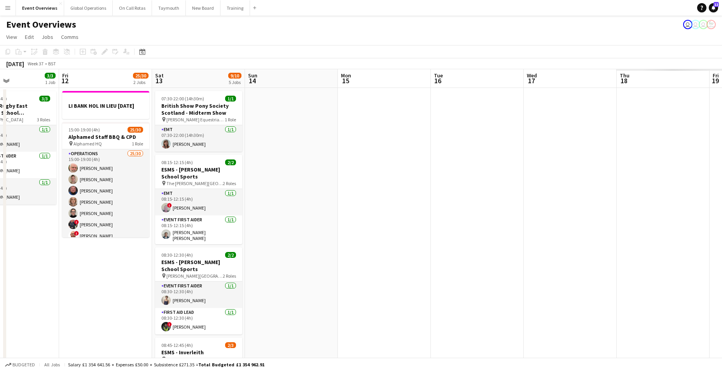
drag, startPoint x: 376, startPoint y: 256, endPoint x: 0, endPoint y: 256, distance: 376.5
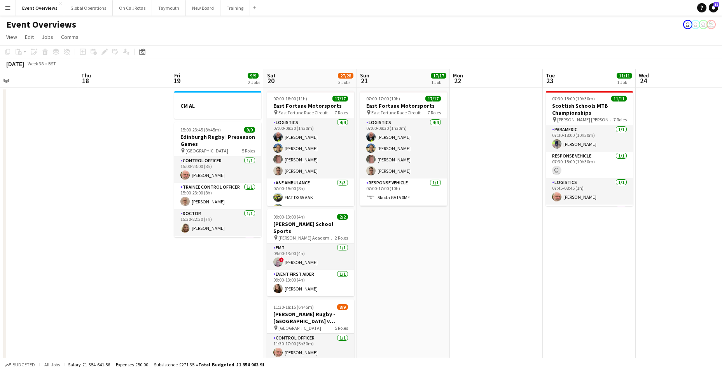
drag, startPoint x: 384, startPoint y: 251, endPoint x: 97, endPoint y: 243, distance: 287.1
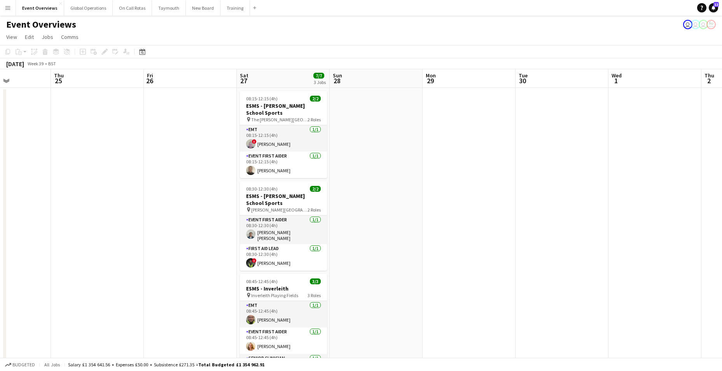
drag, startPoint x: 637, startPoint y: 257, endPoint x: -2, endPoint y: 240, distance: 638.5
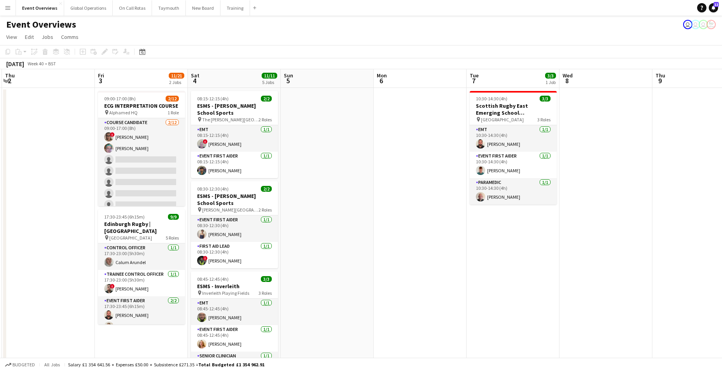
scroll to position [0, 266]
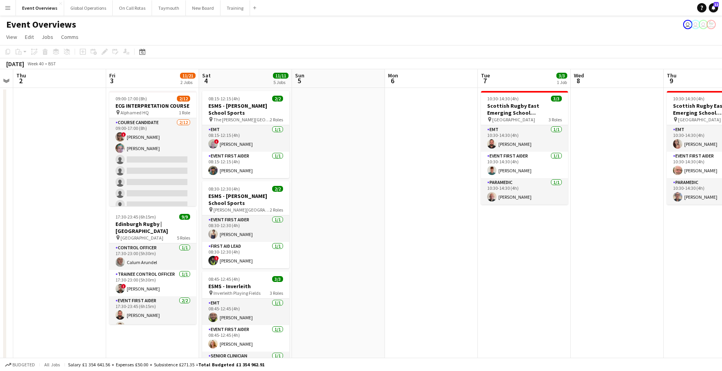
drag, startPoint x: 460, startPoint y: 251, endPoint x: 7, endPoint y: 241, distance: 453.6
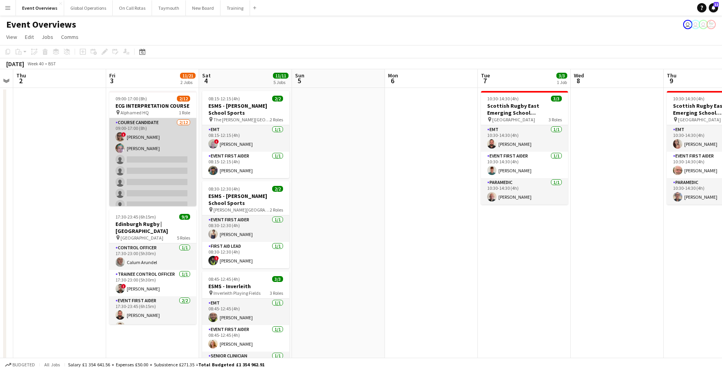
click at [138, 158] on app-card-role "Course Candidate [DATE] 09:00-17:00 (8h) ! [PERSON_NAME] [PERSON_NAME] single-n…" at bounding box center [152, 193] width 87 height 151
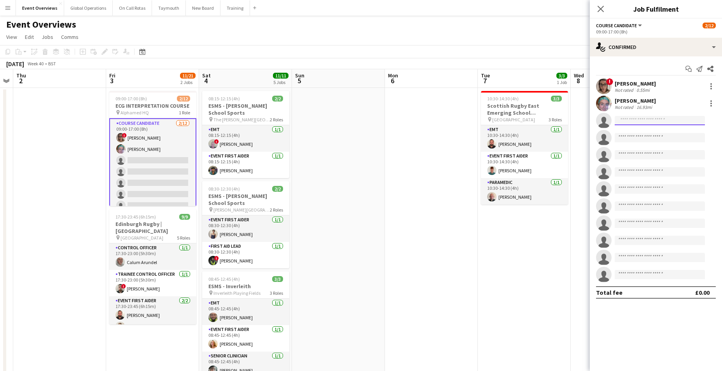
click at [634, 120] on input at bounding box center [660, 120] width 90 height 9
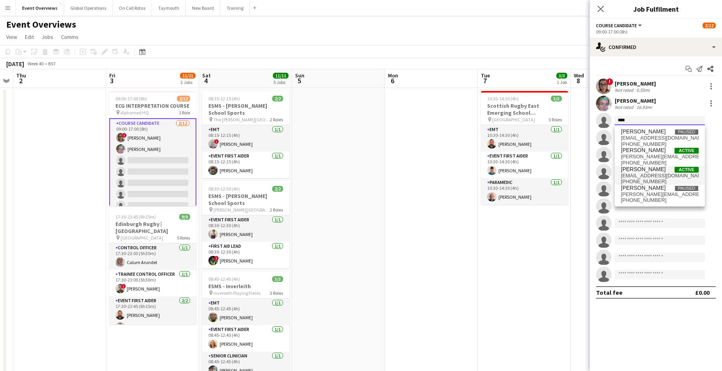
type input "****"
click at [637, 172] on span "[PERSON_NAME]" at bounding box center [643, 169] width 45 height 7
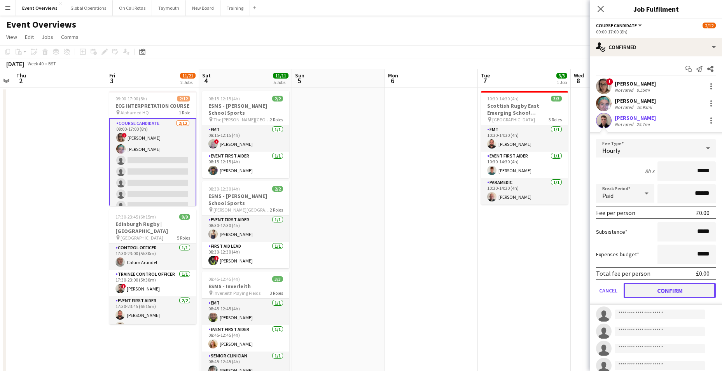
click at [656, 286] on button "Confirm" at bounding box center [670, 291] width 92 height 16
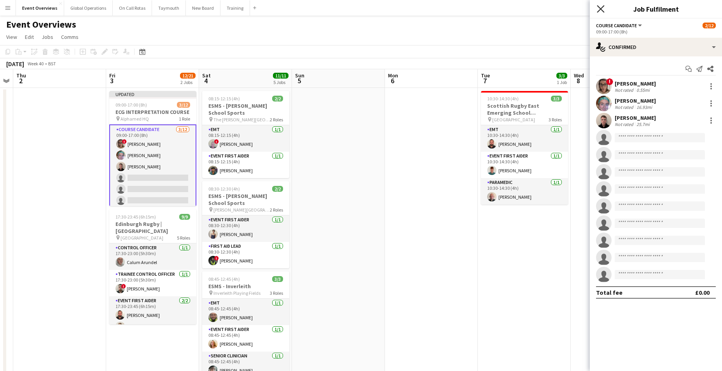
click at [600, 7] on icon "Close pop-in" at bounding box center [600, 8] width 7 height 7
